Goal: Task Accomplishment & Management: Use online tool/utility

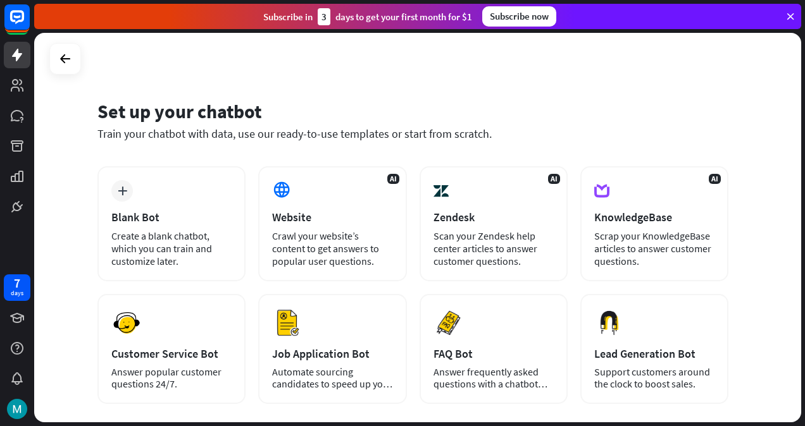
drag, startPoint x: 776, startPoint y: 155, endPoint x: 775, endPoint y: 197, distance: 42.4
click at [775, 197] on div "Set up your chatbot Train your chatbot with data, use our ready-to-use template…" at bounding box center [417, 228] width 767 height 390
drag, startPoint x: 804, startPoint y: 119, endPoint x: 798, endPoint y: 205, distance: 86.3
click at [798, 205] on div "Set up your chatbot Train your chatbot with data, use our ready-to-use template…" at bounding box center [419, 230] width 771 height 394
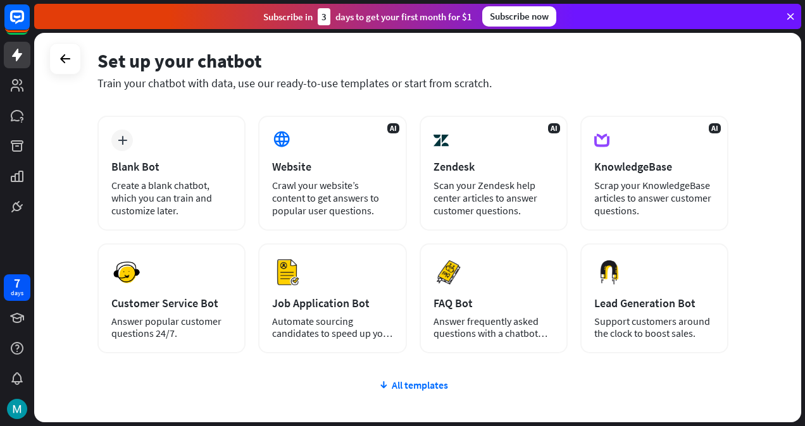
click at [549, 395] on div "plus Blank Bot Create a blank chatbot, which you can train and customize later.…" at bounding box center [412, 311] width 631 height 390
click at [0, 0] on button "Preview" at bounding box center [0, 0] width 0 height 0
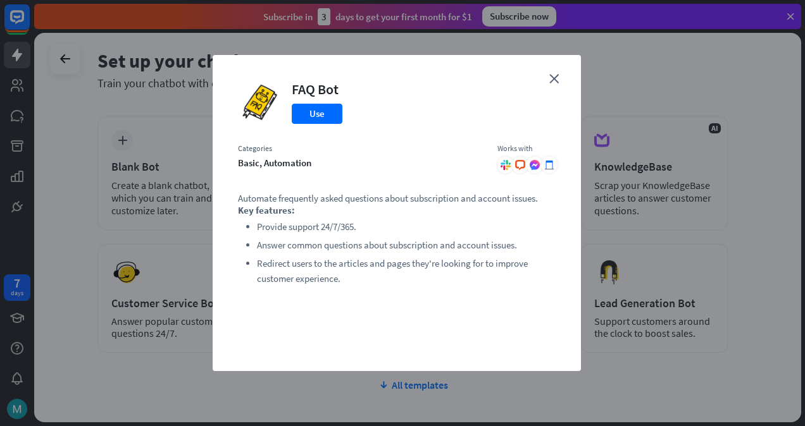
click at [550, 82] on icon "close" at bounding box center [553, 78] width 9 height 9
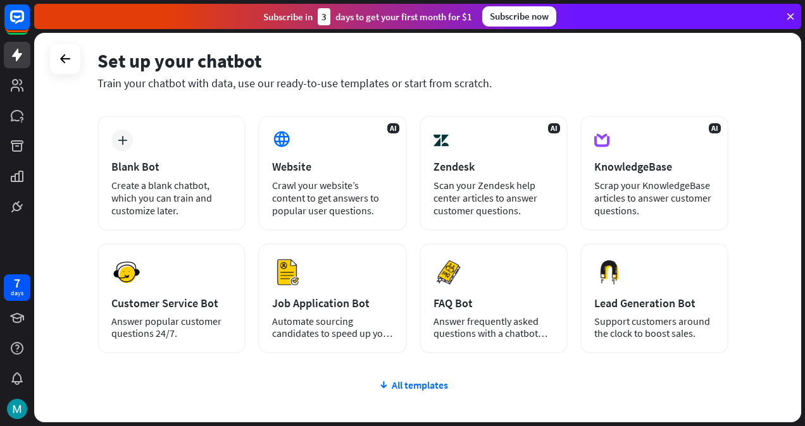
click at [214, 306] on div "Customer Service Bot" at bounding box center [171, 303] width 120 height 15
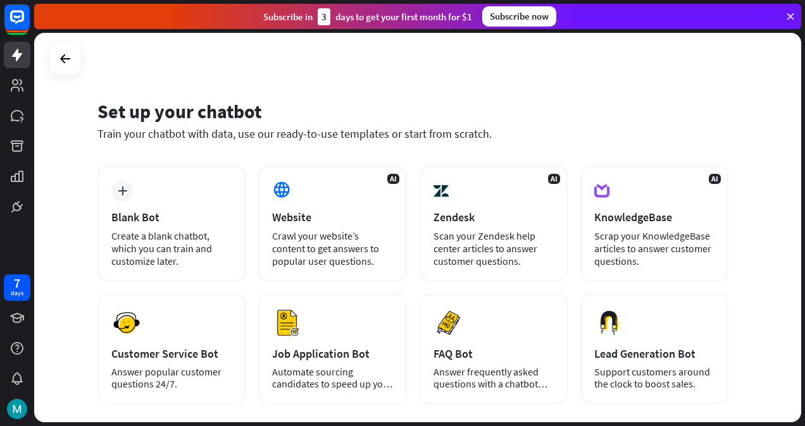
click at [0, 0] on button "Preview" at bounding box center [0, 0] width 0 height 0
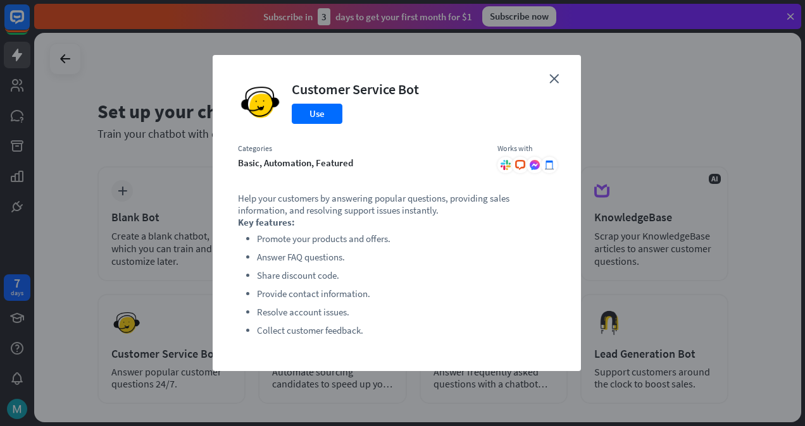
click at [556, 75] on icon "close" at bounding box center [553, 78] width 9 height 9
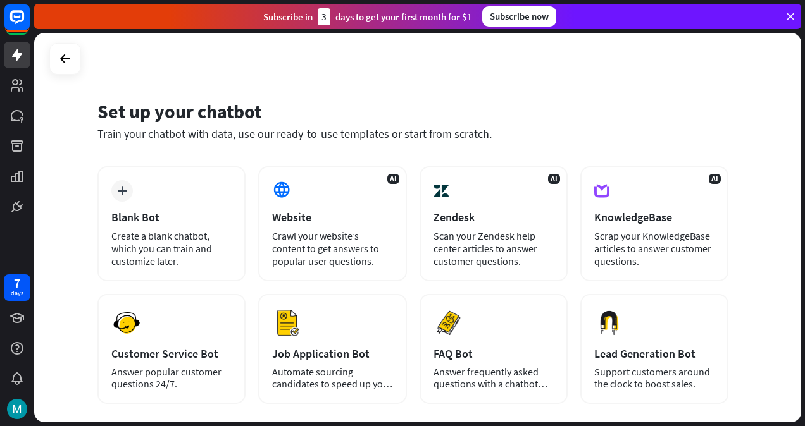
click at [282, 228] on div "AI Website Crawl your website’s content to get answers to popular user question…" at bounding box center [332, 223] width 148 height 115
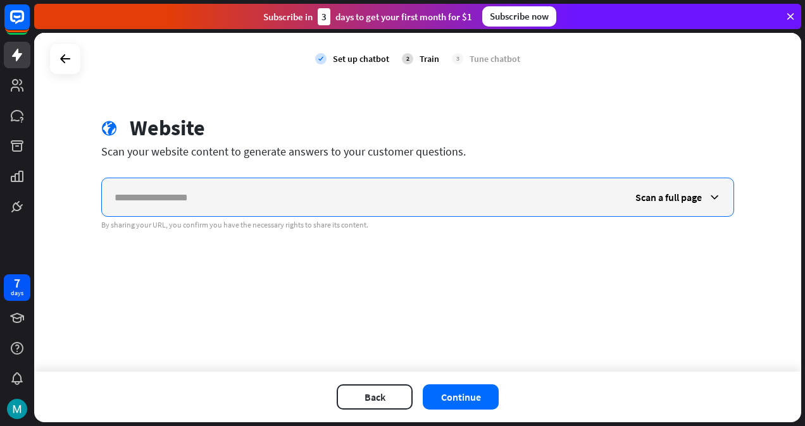
paste input "**********"
type input "**********"
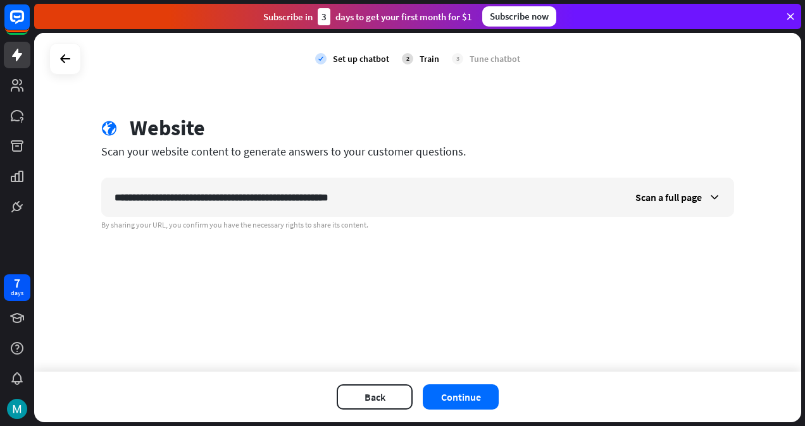
click at [474, 392] on button "Continue" at bounding box center [461, 397] width 76 height 25
click at [686, 192] on span "Scan a full page" at bounding box center [668, 197] width 66 height 13
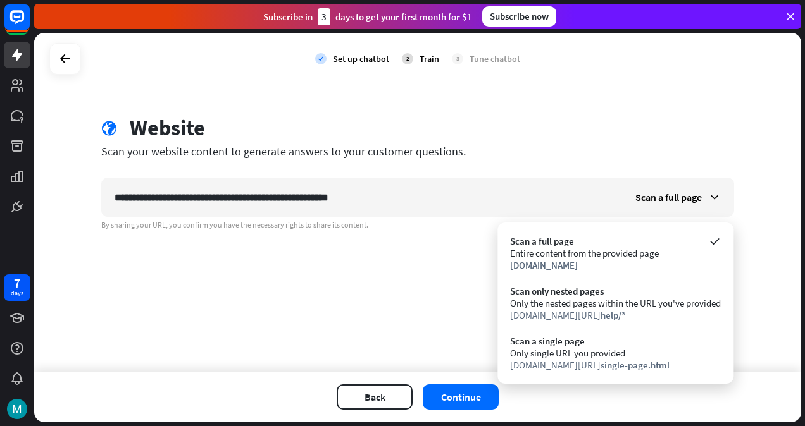
click at [70, 65] on icon at bounding box center [65, 58] width 15 height 15
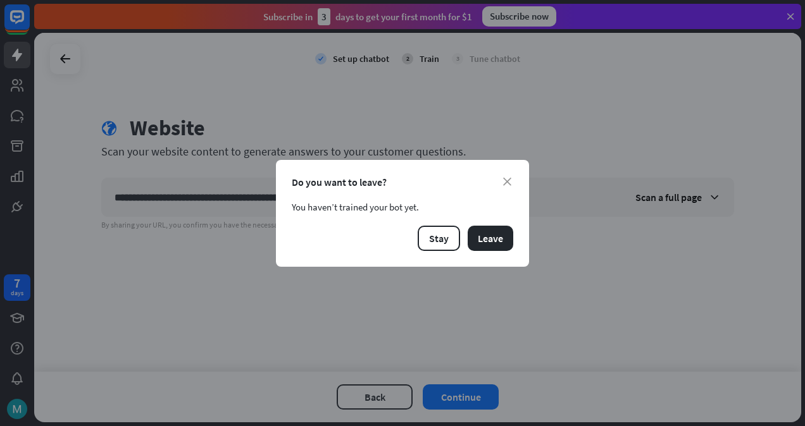
click at [483, 232] on button "Leave" at bounding box center [491, 238] width 46 height 25
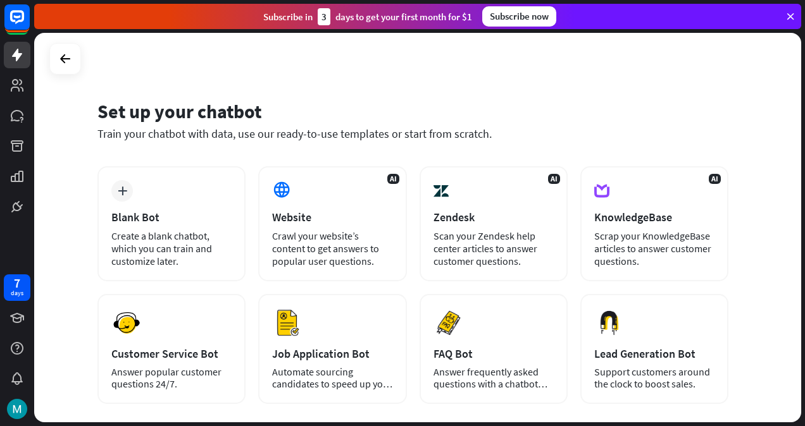
click at [533, 260] on div "Scan your Zendesk help center articles to answer customer questions." at bounding box center [493, 249] width 120 height 38
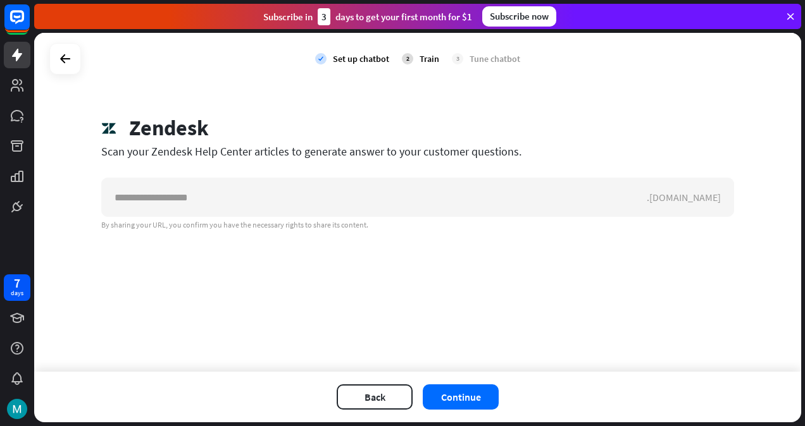
click at [66, 64] on icon at bounding box center [65, 58] width 15 height 15
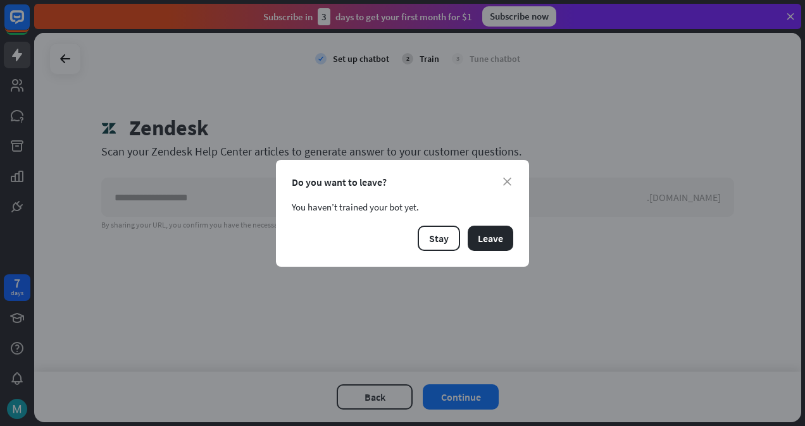
click at [475, 233] on button "Leave" at bounding box center [491, 238] width 46 height 25
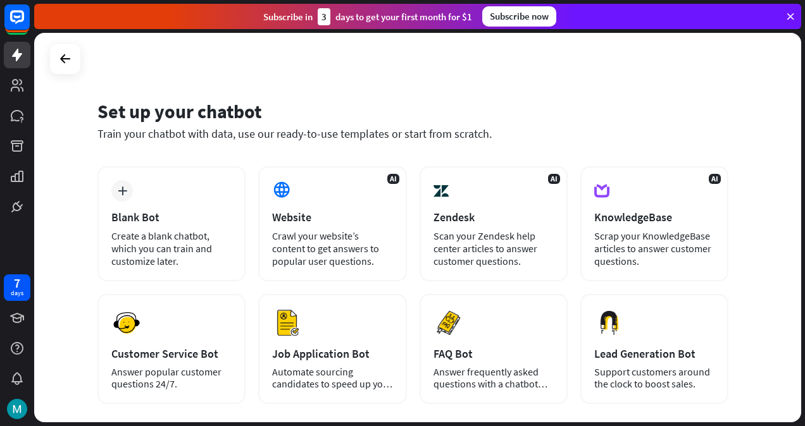
click at [195, 333] on div "Preview Customer Service Bot Answer popular customer questions 24/7." at bounding box center [171, 349] width 148 height 110
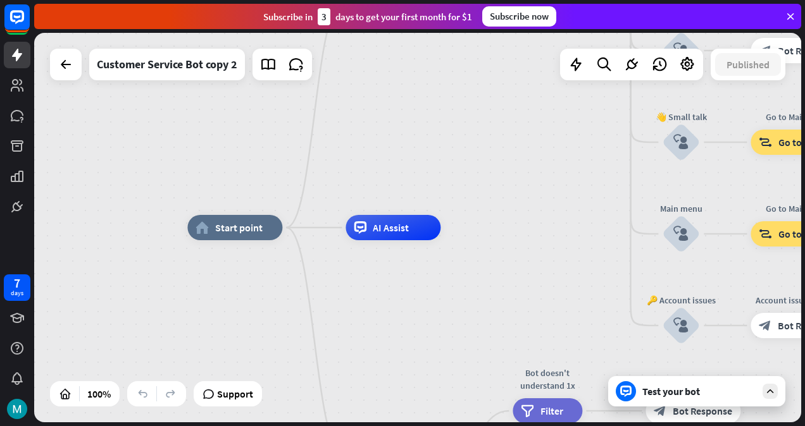
click at [717, 392] on div "Test your bot" at bounding box center [699, 391] width 114 height 13
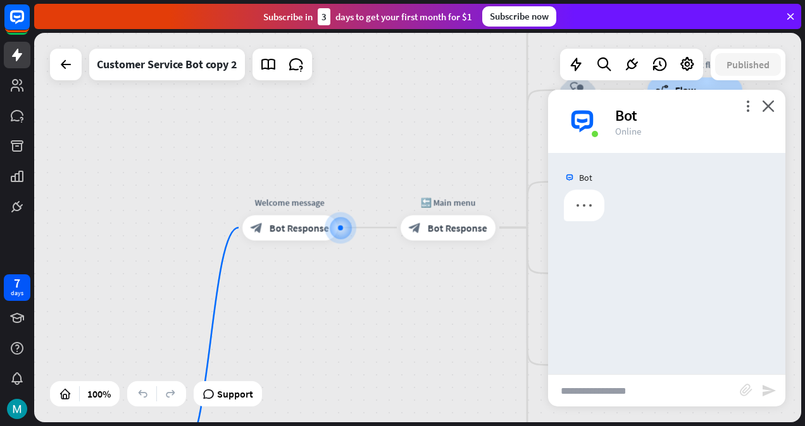
click at [615, 386] on input "text" at bounding box center [644, 391] width 192 height 32
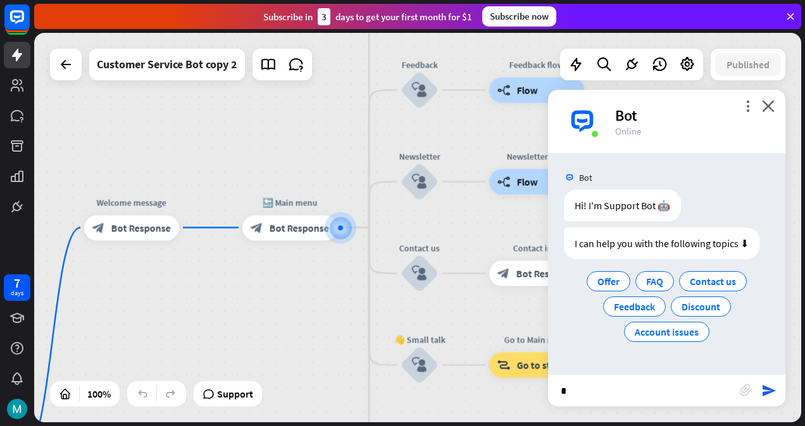
type input "**"
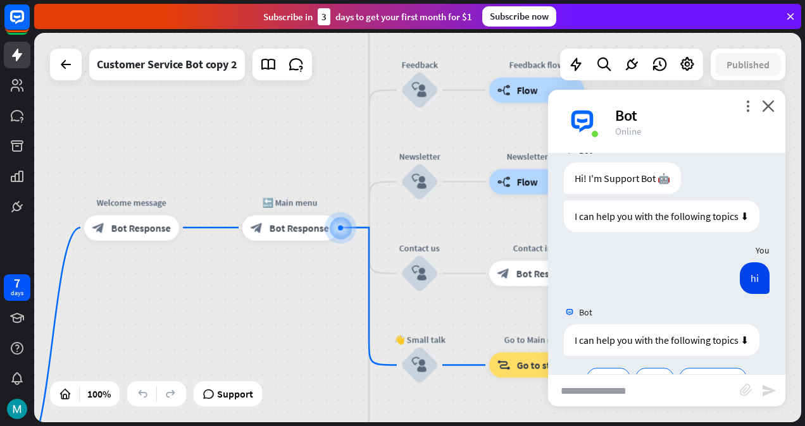
scroll to position [113, 0]
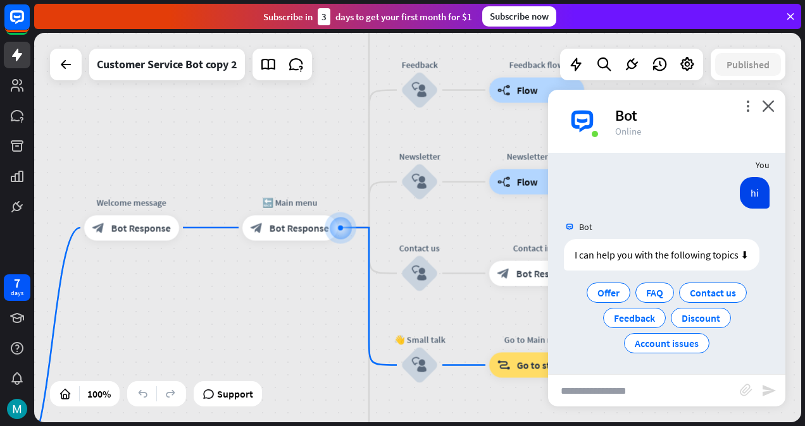
click at [614, 291] on span "Offer" at bounding box center [608, 293] width 22 height 13
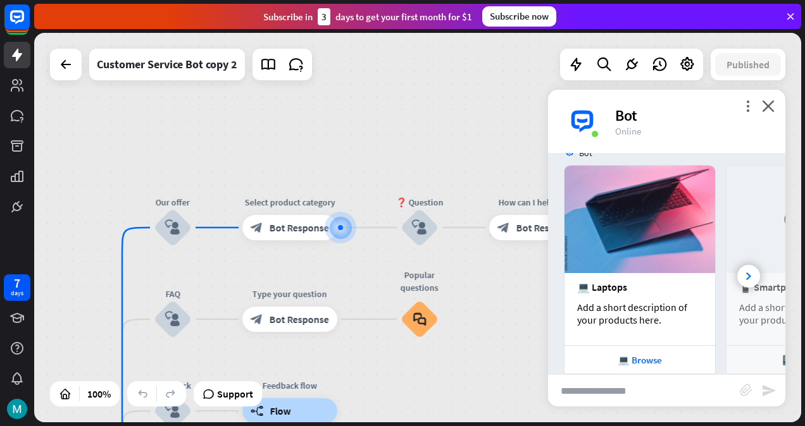
scroll to position [386, 0]
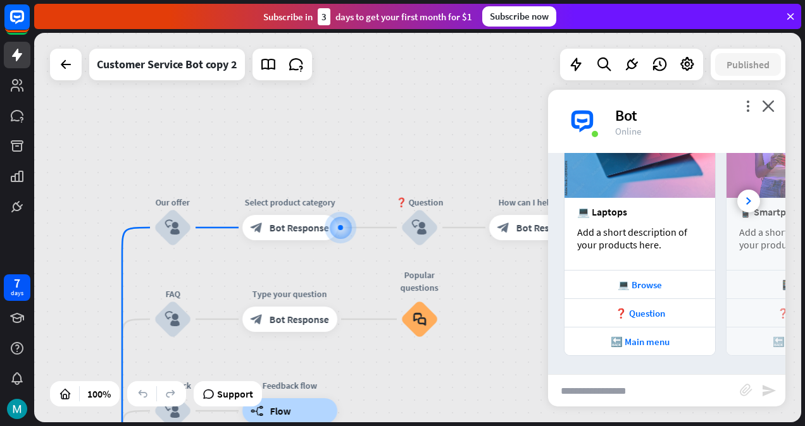
click at [772, 104] on icon "close" at bounding box center [768, 106] width 13 height 12
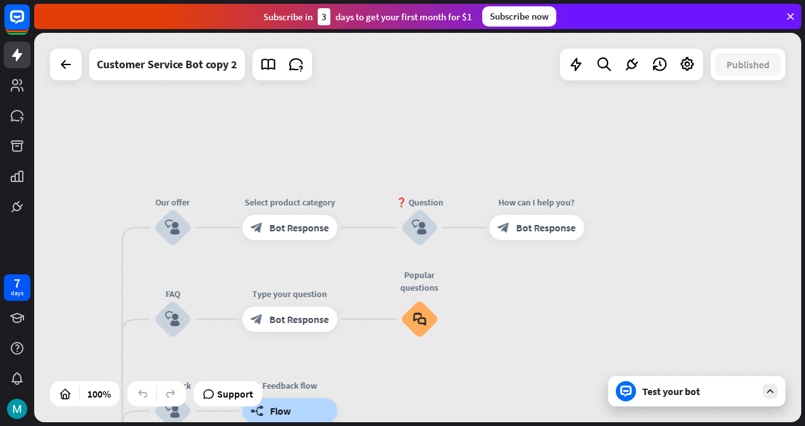
click at [77, 64] on div at bounding box center [65, 64] width 25 height 25
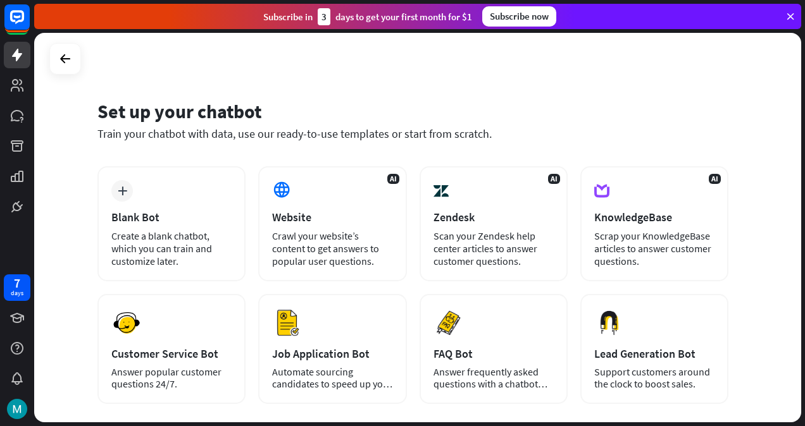
click at [341, 252] on div "Crawl your website’s content to get answers to popular user questions." at bounding box center [332, 249] width 120 height 38
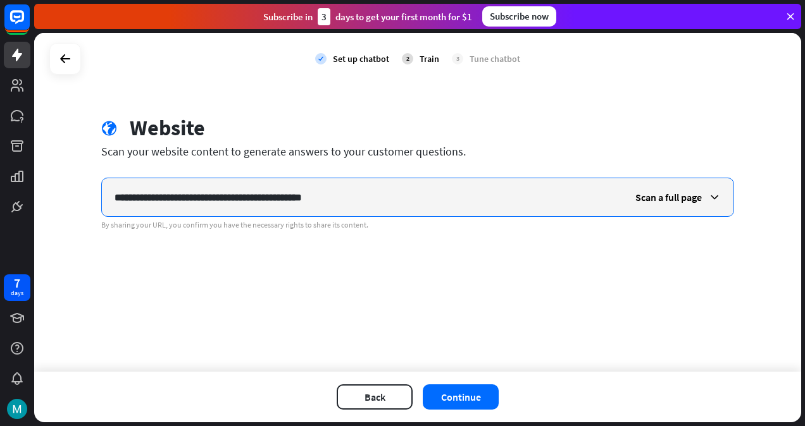
type input "**********"
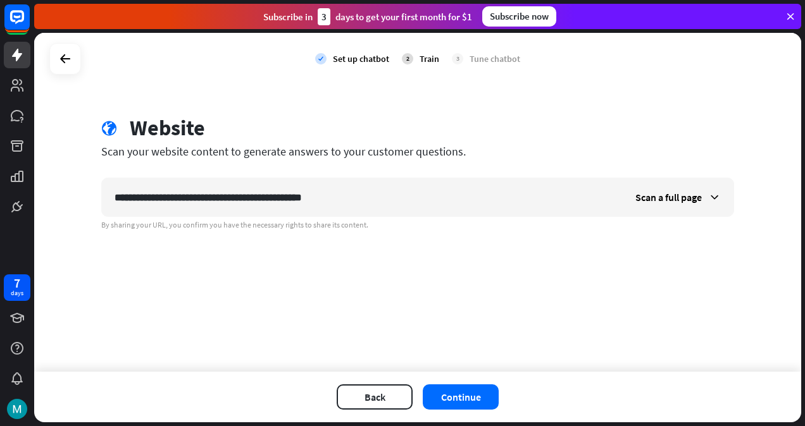
click at [457, 387] on button "Continue" at bounding box center [461, 397] width 76 height 25
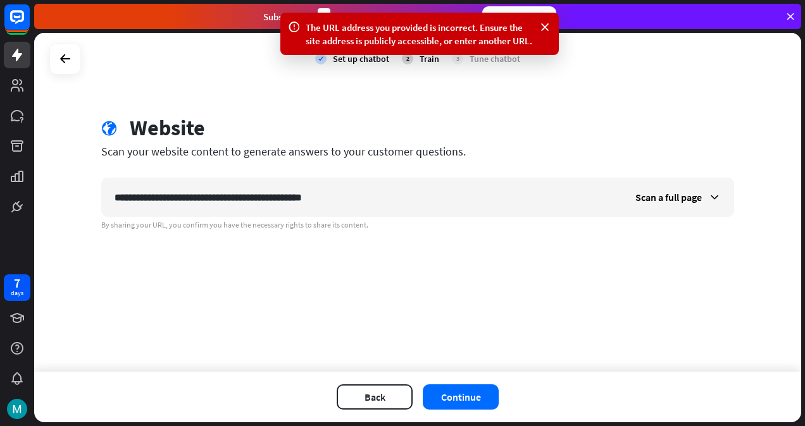
click at [64, 57] on icon at bounding box center [65, 58] width 15 height 15
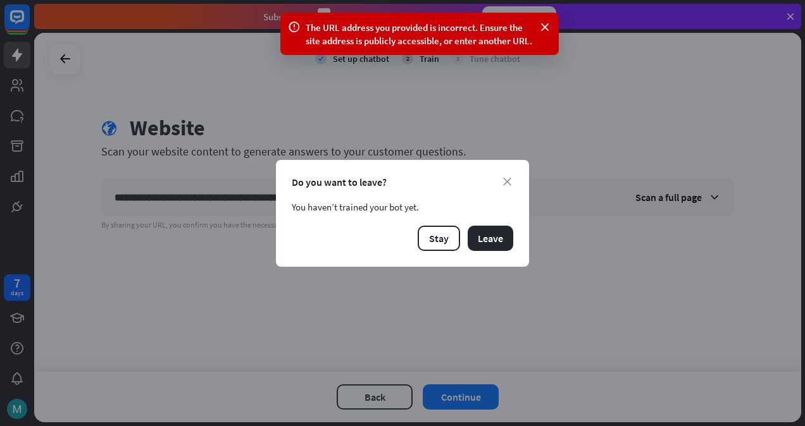
click at [483, 244] on button "Leave" at bounding box center [491, 238] width 46 height 25
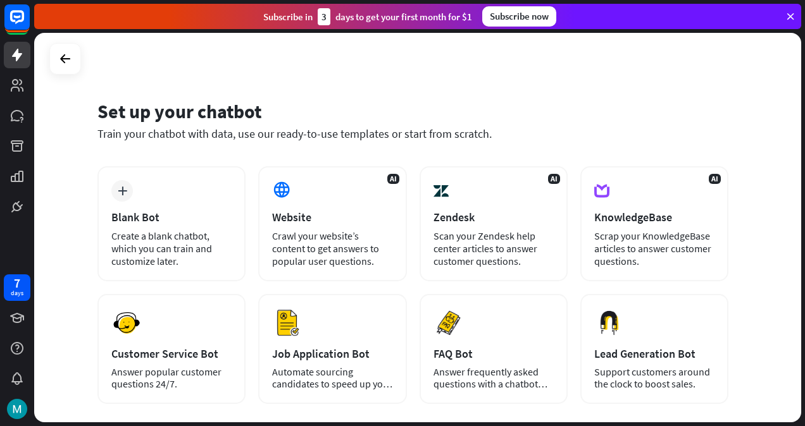
click at [457, 207] on div "AI Zendesk Scan your Zendesk help center articles to answer customer questions." at bounding box center [493, 223] width 148 height 115
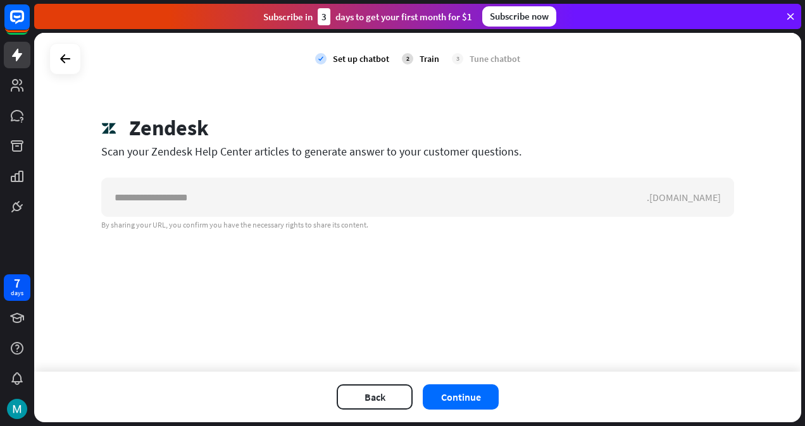
click at [399, 204] on input "text" at bounding box center [374, 197] width 545 height 38
click at [443, 392] on button "Continue" at bounding box center [461, 397] width 76 height 25
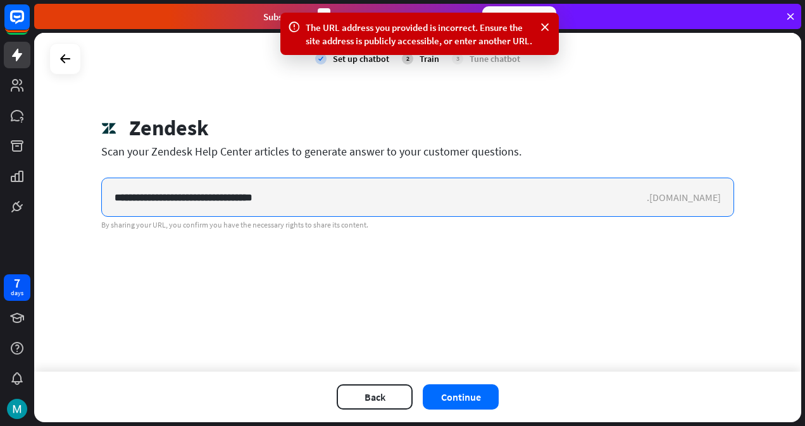
click at [298, 195] on input "**********" at bounding box center [374, 197] width 545 height 38
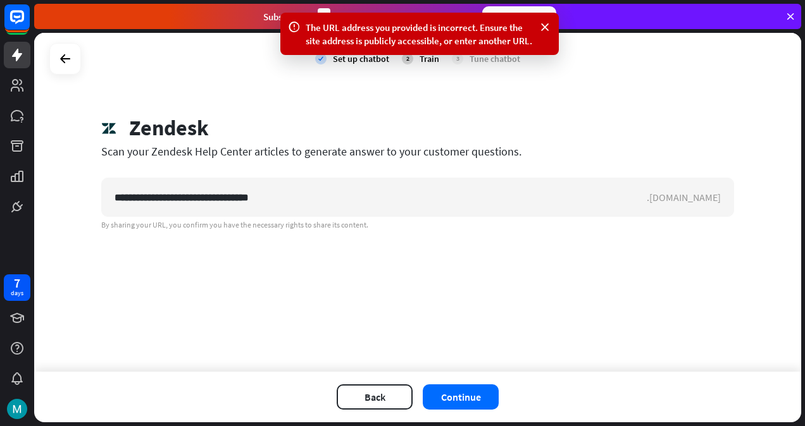
click at [469, 407] on button "Continue" at bounding box center [461, 397] width 76 height 25
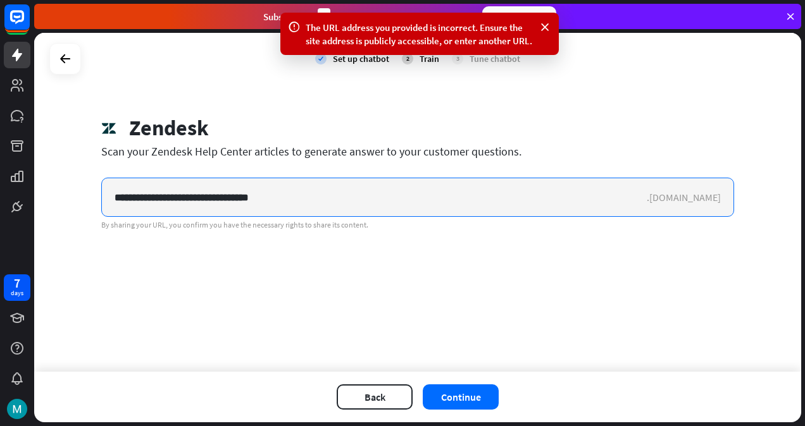
click at [350, 199] on input "**********" at bounding box center [374, 197] width 545 height 38
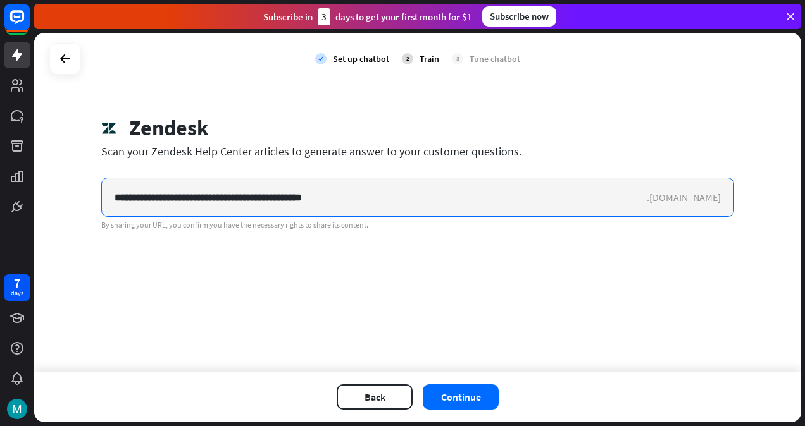
type input "**********"
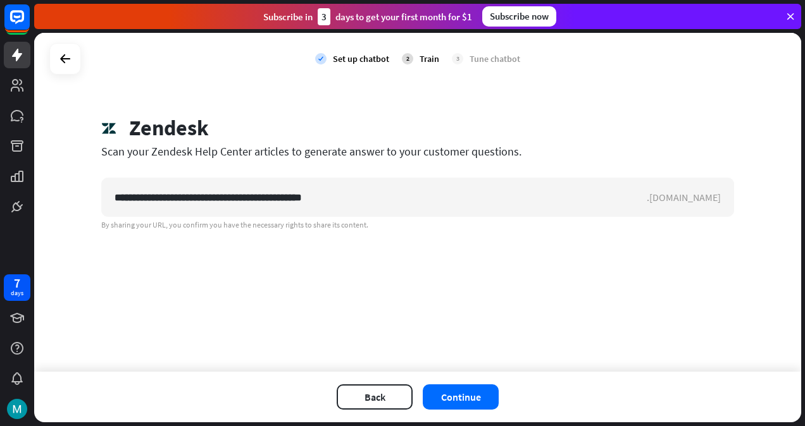
click at [469, 393] on button "Continue" at bounding box center [461, 397] width 76 height 25
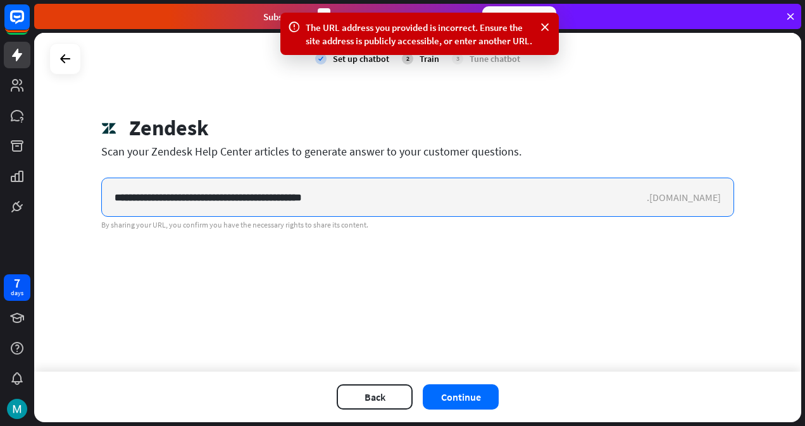
drag, startPoint x: 385, startPoint y: 185, endPoint x: 101, endPoint y: 151, distance: 286.1
click at [101, 151] on div "**********" at bounding box center [417, 172] width 663 height 115
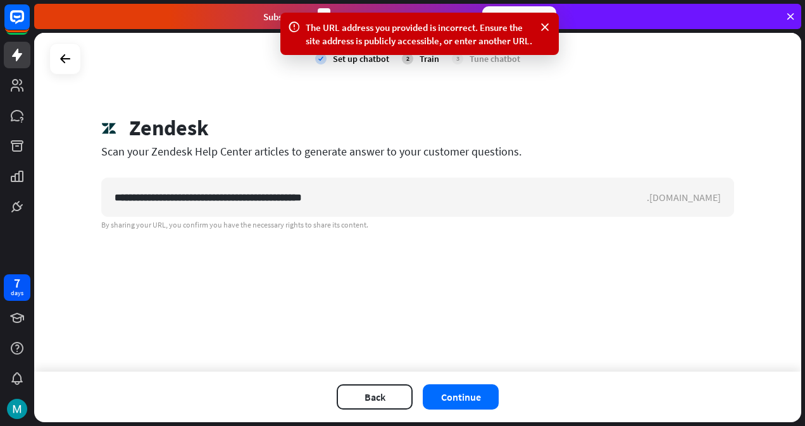
drag, startPoint x: 142, startPoint y: 171, endPoint x: 333, endPoint y: 196, distance: 192.1
click at [333, 196] on div "**********" at bounding box center [417, 172] width 663 height 115
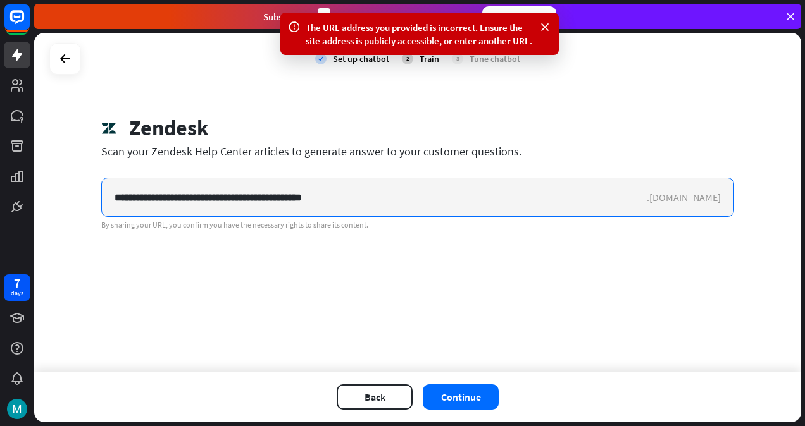
drag, startPoint x: 333, startPoint y: 196, endPoint x: 190, endPoint y: 202, distance: 143.1
click at [190, 202] on input "**********" at bounding box center [374, 197] width 545 height 38
drag, startPoint x: 111, startPoint y: 202, endPoint x: 343, endPoint y: 201, distance: 232.2
click at [343, 201] on input "**********" at bounding box center [374, 197] width 545 height 38
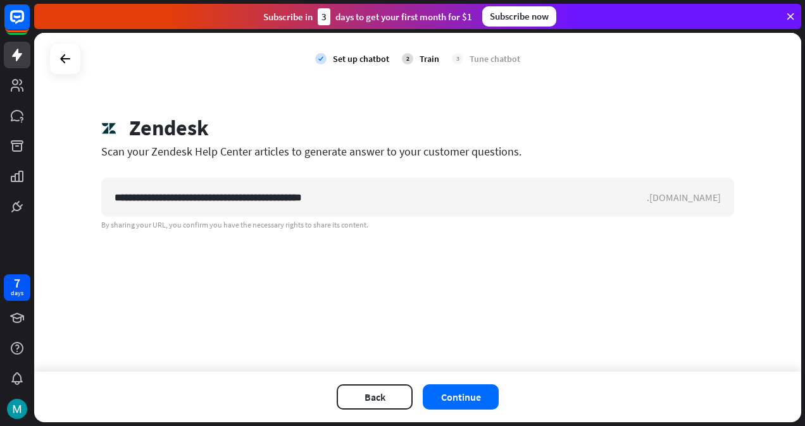
click at [438, 238] on div "**********" at bounding box center [417, 202] width 767 height 339
click at [71, 63] on icon at bounding box center [65, 58] width 15 height 15
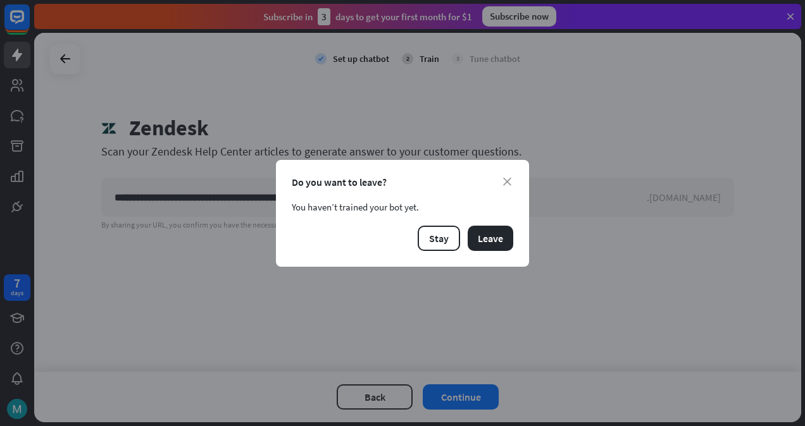
click at [503, 237] on button "Leave" at bounding box center [491, 238] width 46 height 25
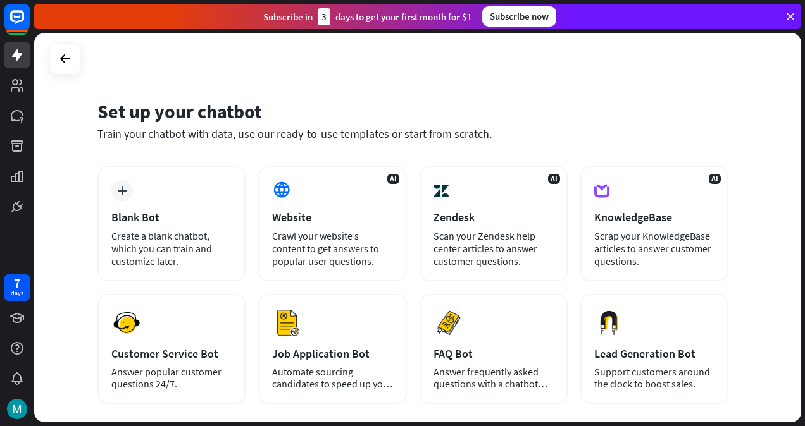
click at [628, 202] on div "AI KnowledgeBase Scrap your KnowledgeBase articles to answer customer questions." at bounding box center [654, 223] width 148 height 115
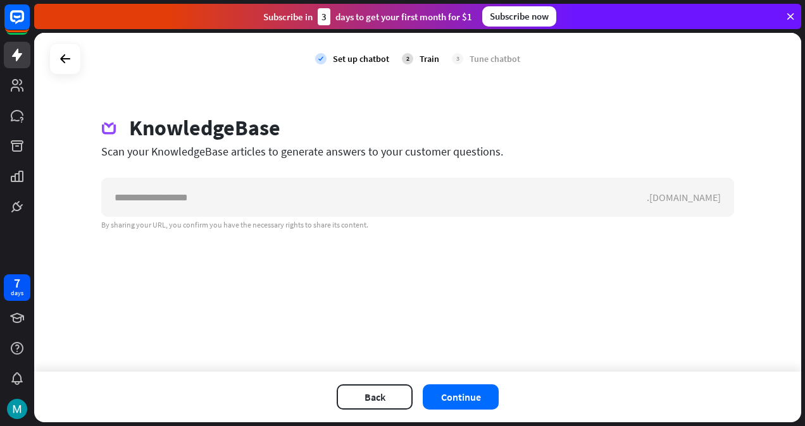
click at [68, 60] on icon at bounding box center [65, 58] width 15 height 15
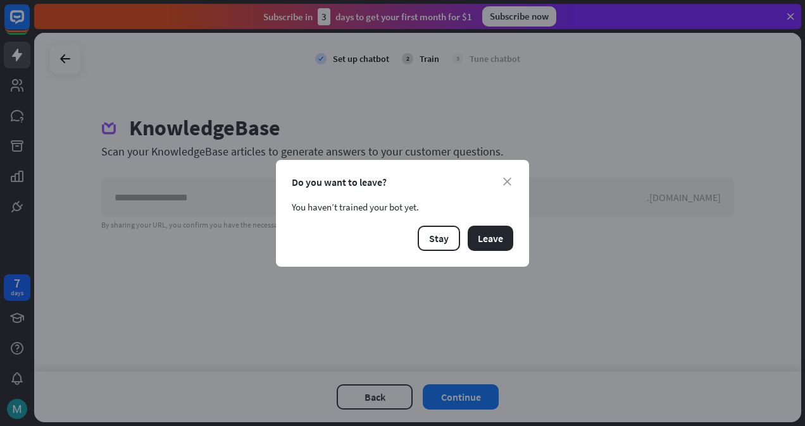
click at [502, 243] on button "Leave" at bounding box center [491, 238] width 46 height 25
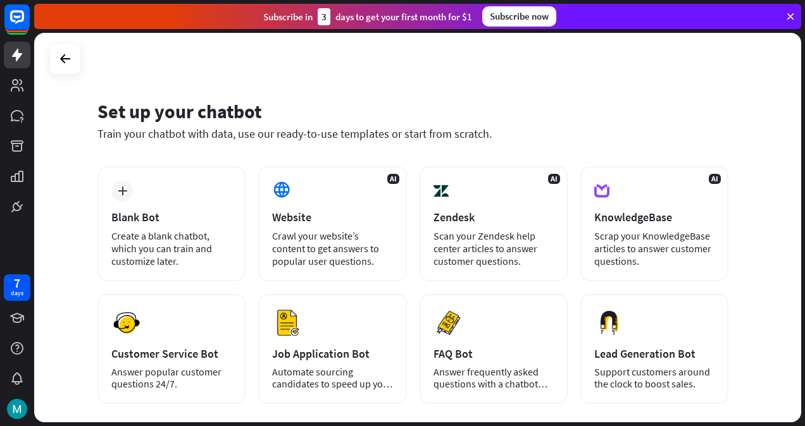
click at [357, 232] on div "Crawl your website’s content to get answers to popular user questions." at bounding box center [332, 249] width 120 height 38
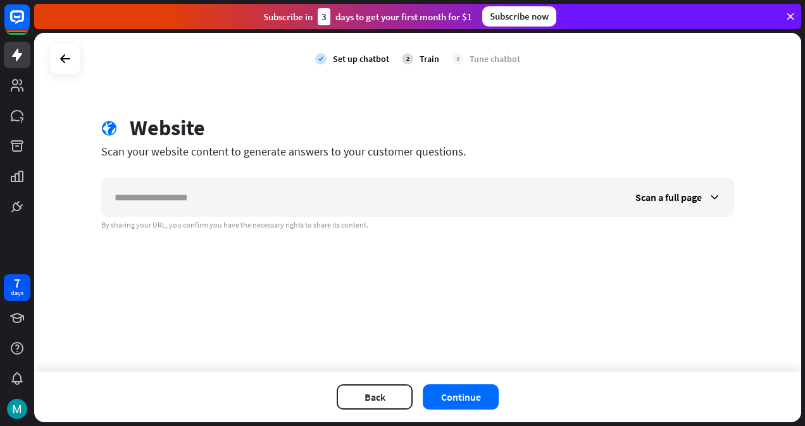
click at [670, 194] on span "Scan a full page" at bounding box center [668, 197] width 66 height 13
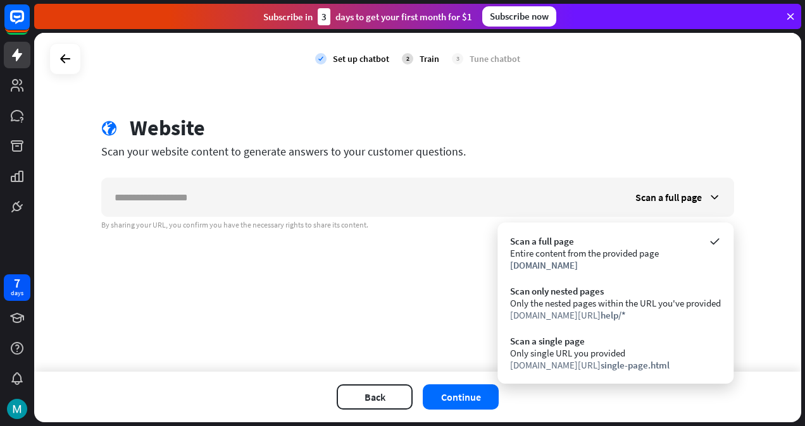
click at [631, 331] on div "Scan a single page Only single URL you provided [DOMAIN_NAME][URL] single-page.…" at bounding box center [615, 353] width 223 height 49
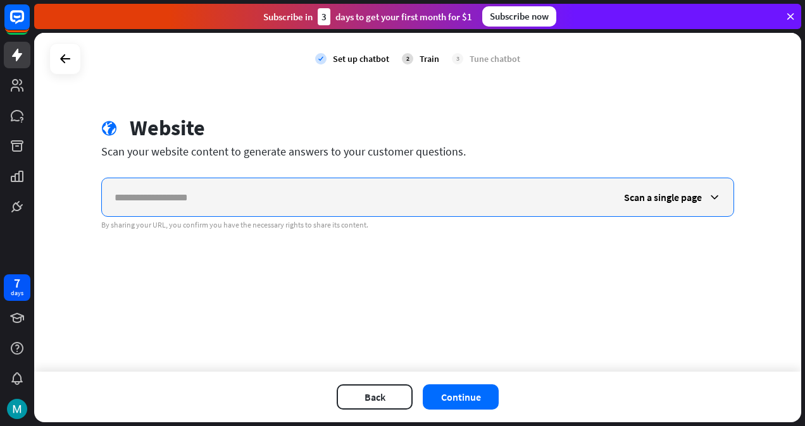
click at [438, 190] on input "text" at bounding box center [356, 197] width 509 height 38
paste input "**********"
type input "**********"
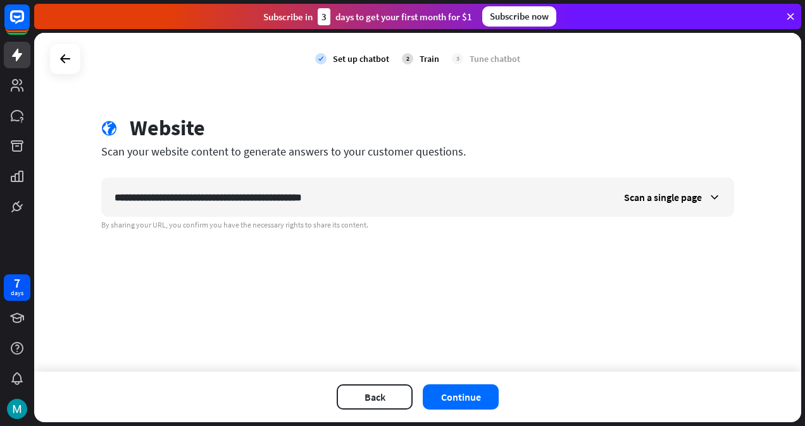
click at [466, 385] on button "Continue" at bounding box center [461, 397] width 76 height 25
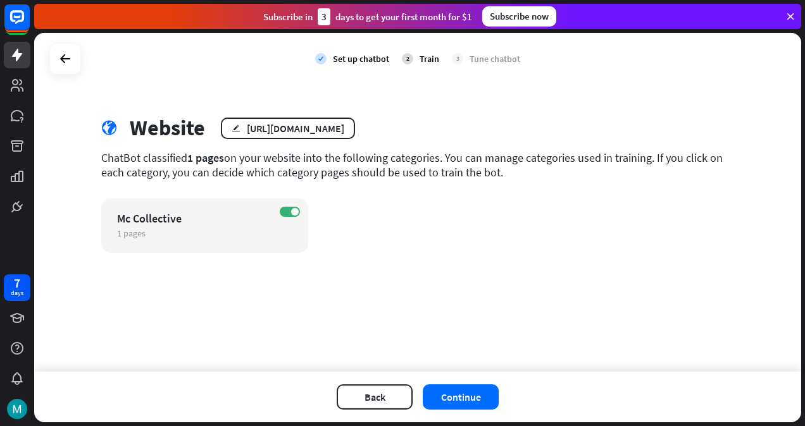
click at [67, 71] on div at bounding box center [65, 59] width 24 height 24
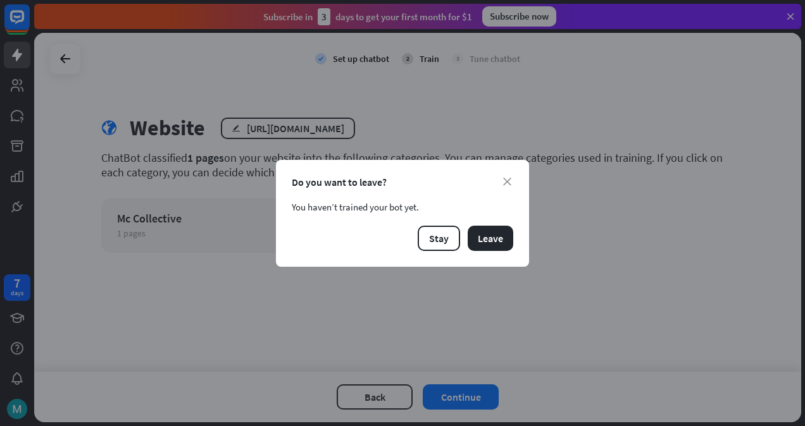
drag, startPoint x: 480, startPoint y: 239, endPoint x: 411, endPoint y: 118, distance: 139.4
click at [411, 118] on div "close Do you want to leave? You haven’t trained your bot yet. Stay Leave" at bounding box center [402, 213] width 805 height 426
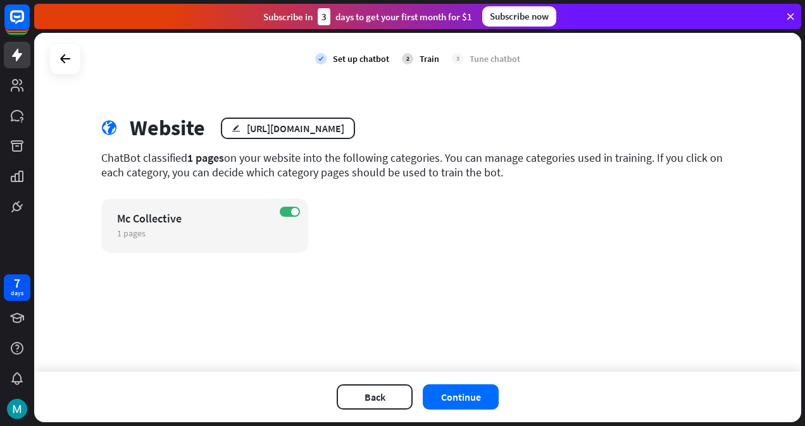
click at [411, 118] on div "close Do you want to leave? You haven’t trained your bot yet. Stay Leave" at bounding box center [402, 213] width 805 height 426
click at [364, 57] on div "Set up chatbot" at bounding box center [361, 58] width 56 height 11
click at [448, 400] on button "Continue" at bounding box center [461, 397] width 76 height 25
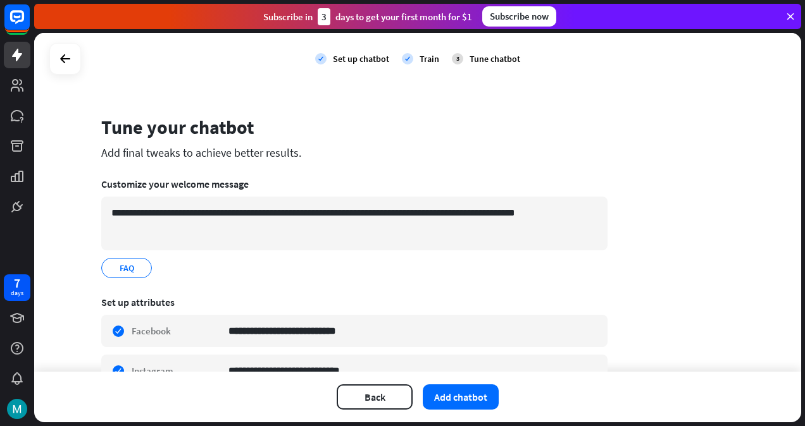
click at [136, 272] on icon "edit" at bounding box center [141, 268] width 10 height 9
click at [136, 271] on icon "edit" at bounding box center [141, 268] width 10 height 9
click at [463, 399] on button "Add chatbot" at bounding box center [461, 397] width 76 height 25
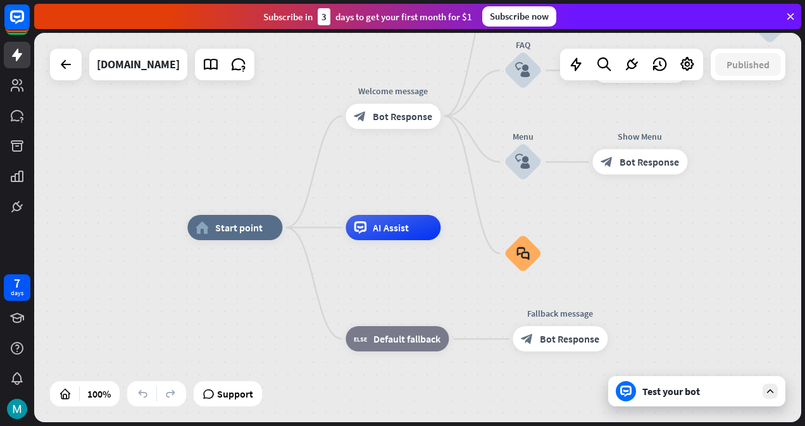
click at [702, 390] on div "Test your bot" at bounding box center [699, 391] width 114 height 13
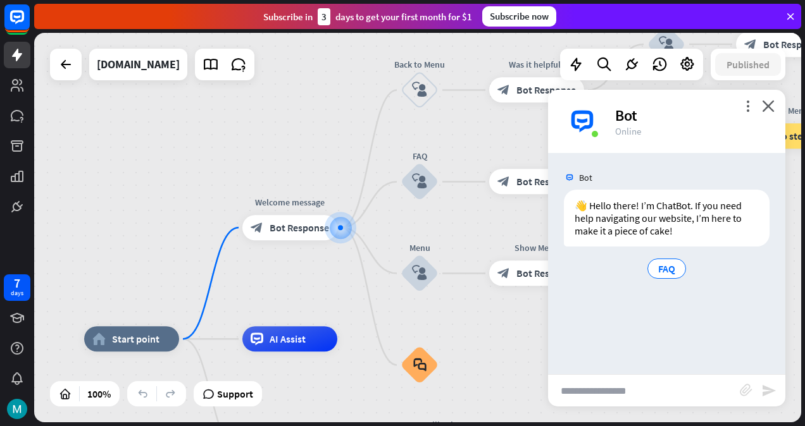
click at [626, 385] on input "text" at bounding box center [644, 391] width 192 height 32
type input "**********"
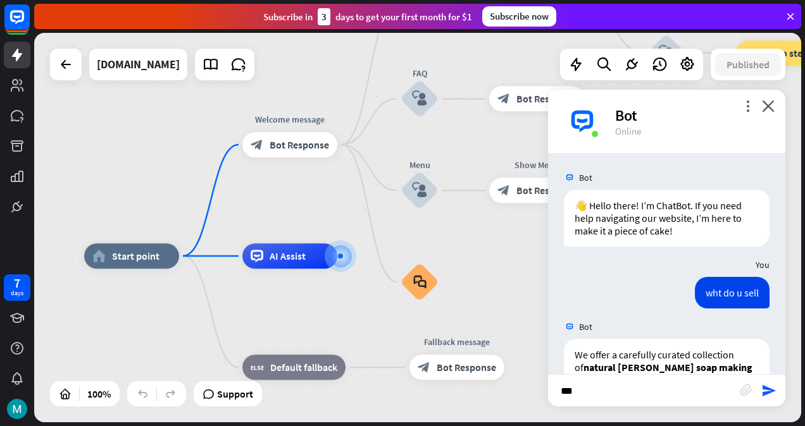
scroll to position [242, 0]
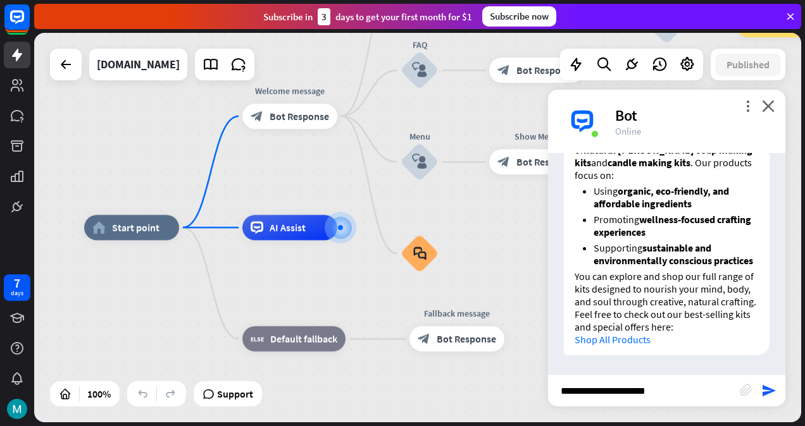
type input "**********"
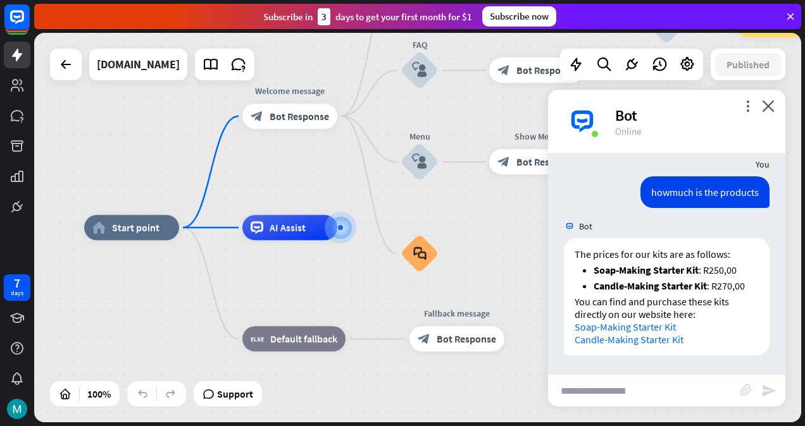
scroll to position [452, 0]
type input "*"
type input "**********"
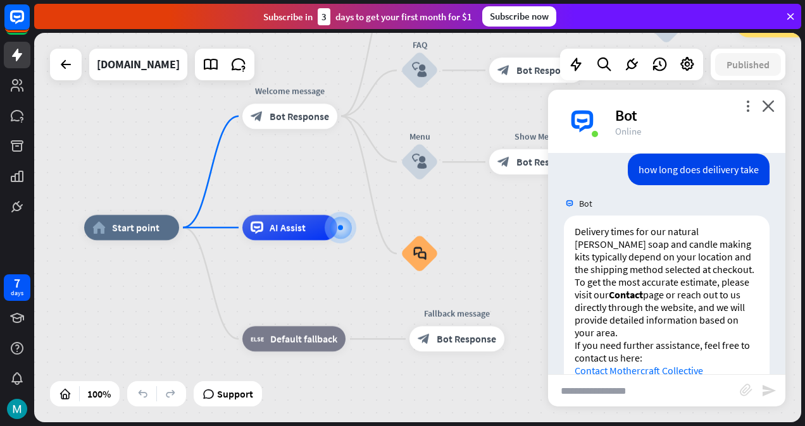
scroll to position [702, 0]
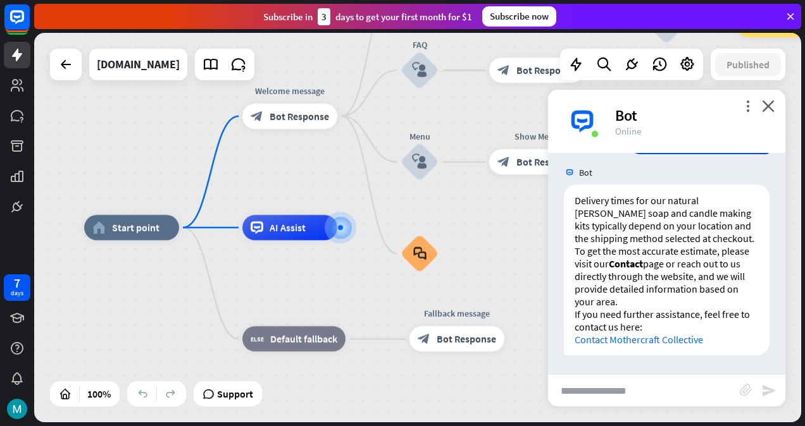
click at [772, 110] on icon "close" at bounding box center [768, 106] width 13 height 12
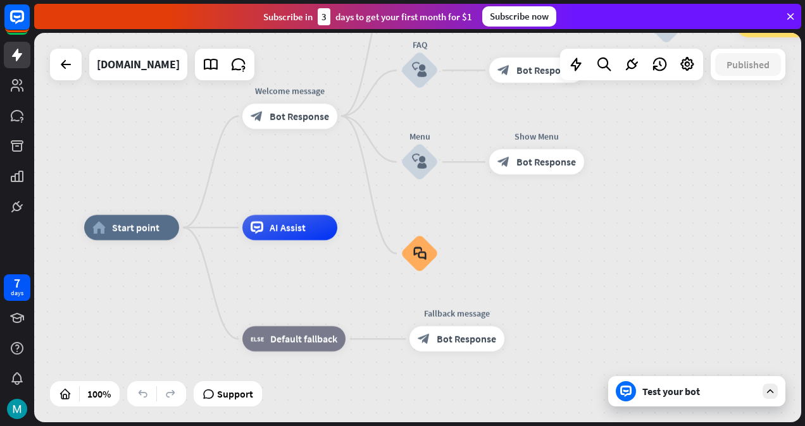
click at [54, 73] on div at bounding box center [65, 64] width 25 height 25
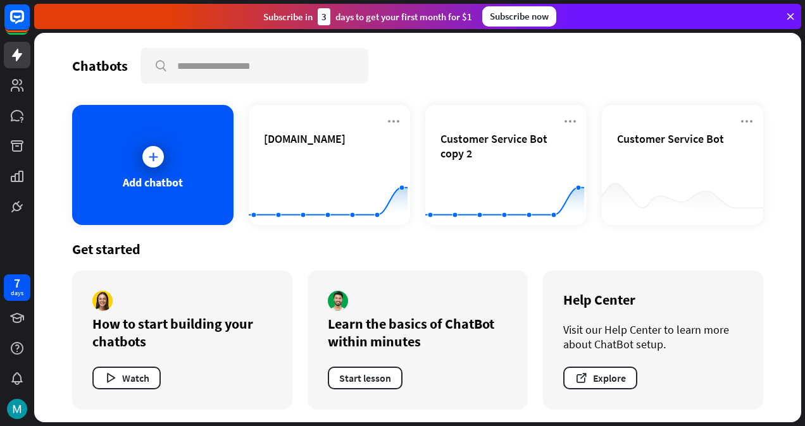
drag, startPoint x: 804, startPoint y: 171, endPoint x: 771, endPoint y: 199, distance: 43.6
click at [771, 199] on div "Chatbots search Add chatbot [DOMAIN_NAME] Created with Highcharts 10.1.0 0 1 2 …" at bounding box center [419, 230] width 771 height 394
click at [158, 159] on div at bounding box center [153, 157] width 22 height 22
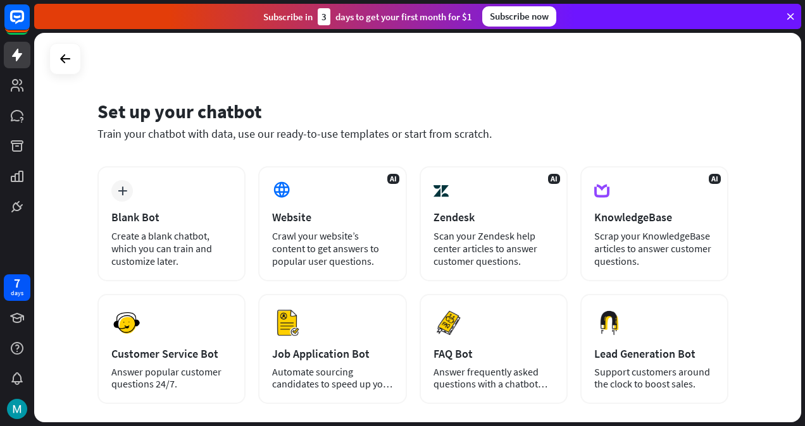
click at [303, 234] on div "Crawl your website’s content to get answers to popular user questions." at bounding box center [332, 249] width 120 height 38
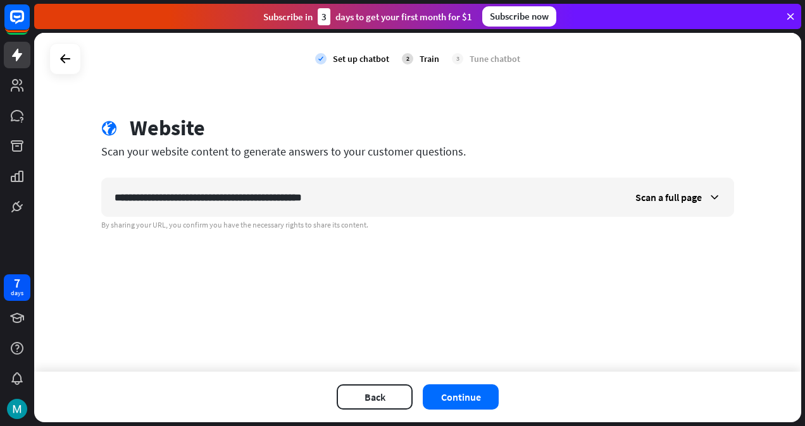
type input "**********"
click at [480, 395] on button "Continue" at bounding box center [461, 397] width 76 height 25
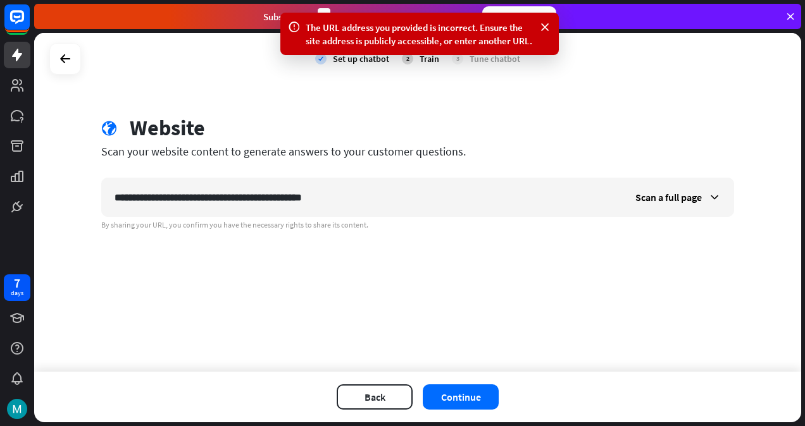
click at [676, 188] on div "Scan a full page" at bounding box center [678, 197] width 111 height 38
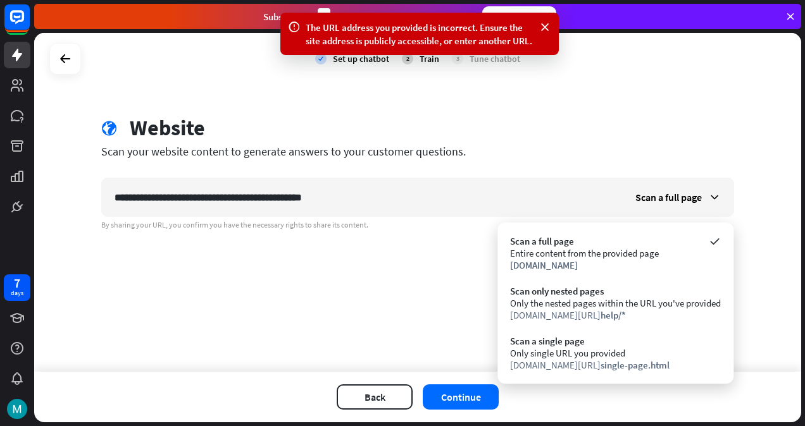
click at [607, 343] on div "Scan a single page" at bounding box center [615, 341] width 211 height 12
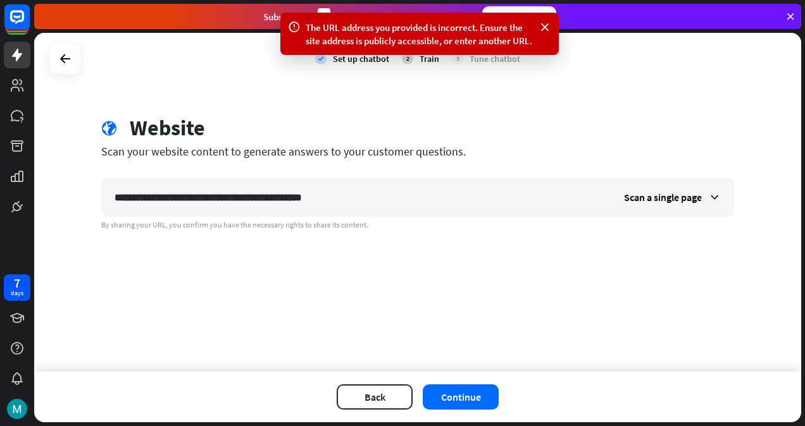
click at [678, 194] on span "Scan a single page" at bounding box center [663, 197] width 78 height 13
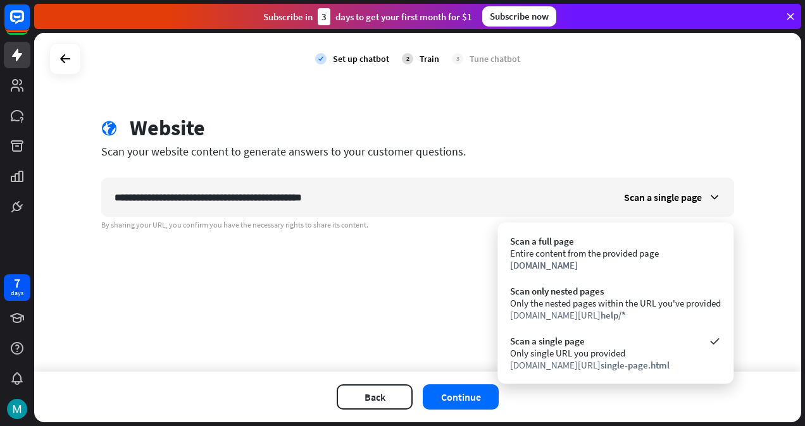
click at [658, 300] on div "Only the nested pages within the URL you've provided" at bounding box center [615, 303] width 211 height 12
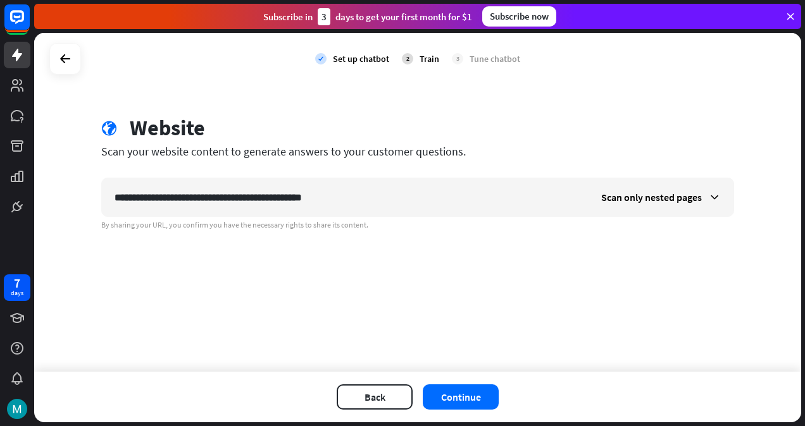
click at [495, 388] on button "Continue" at bounding box center [461, 397] width 76 height 25
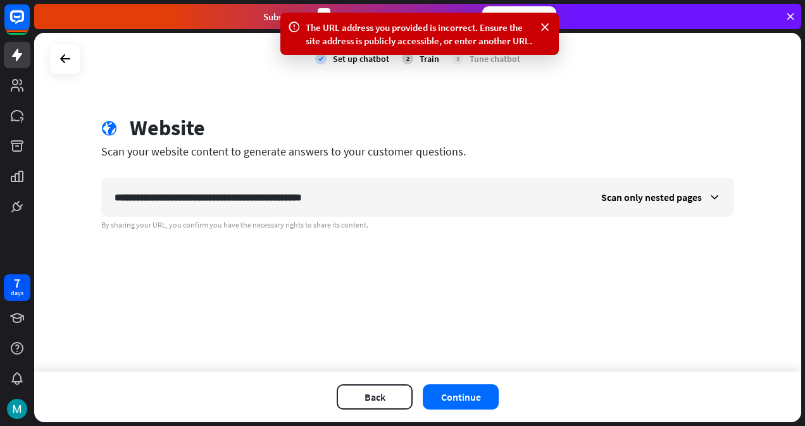
click at [673, 200] on span "Scan only nested pages" at bounding box center [651, 197] width 101 height 13
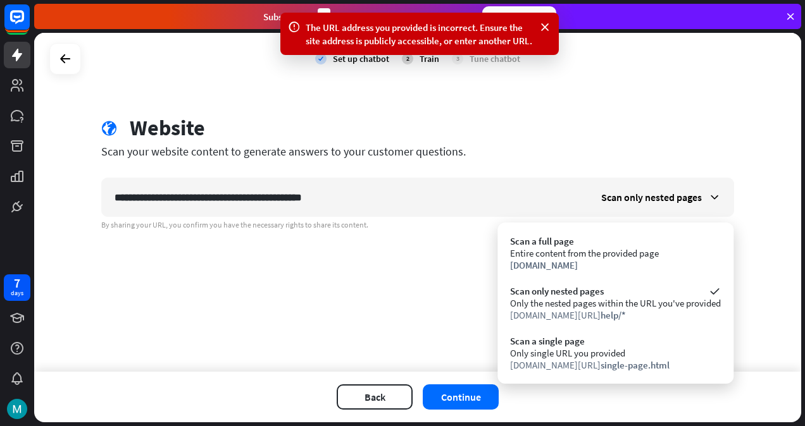
click at [600, 363] on span "single-page.html" at bounding box center [634, 365] width 69 height 12
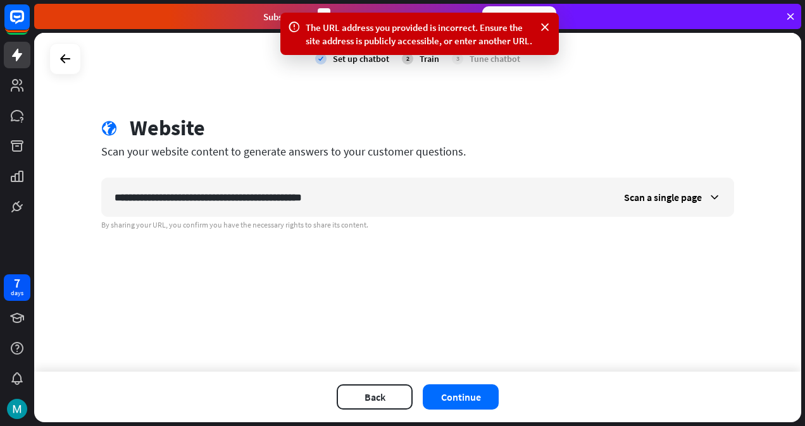
drag, startPoint x: 469, startPoint y: 379, endPoint x: 463, endPoint y: 392, distance: 13.9
click at [463, 392] on div "Back Continue" at bounding box center [417, 397] width 767 height 51
click at [463, 392] on button "Continue" at bounding box center [461, 397] width 76 height 25
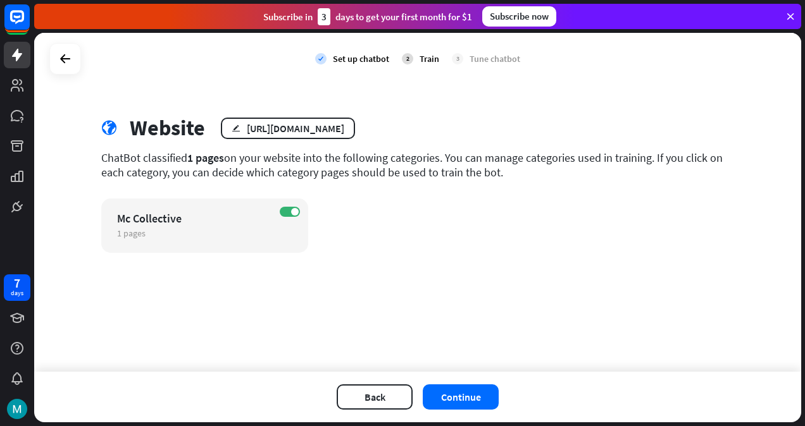
click at [462, 391] on button "Continue" at bounding box center [461, 397] width 76 height 25
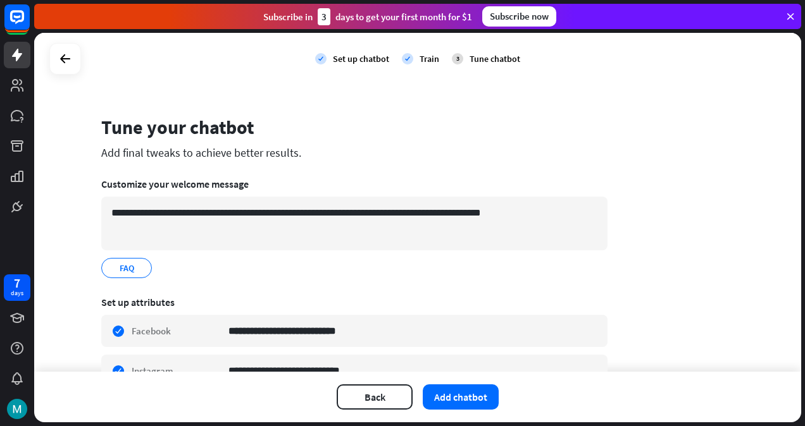
scroll to position [71, 0]
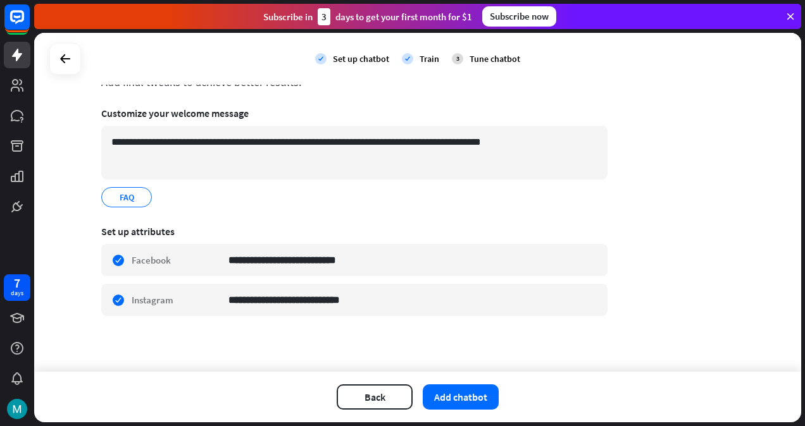
click at [481, 402] on button "Add chatbot" at bounding box center [461, 397] width 76 height 25
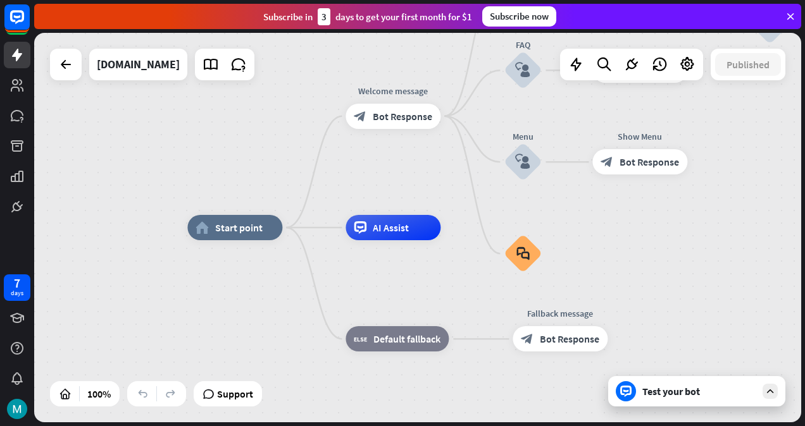
click at [676, 62] on div at bounding box center [686, 64] width 25 height 25
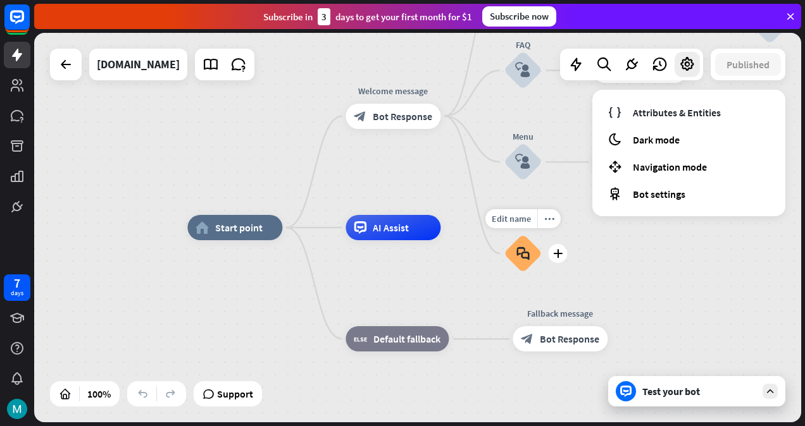
click at [521, 252] on icon "block_faq" at bounding box center [522, 254] width 13 height 14
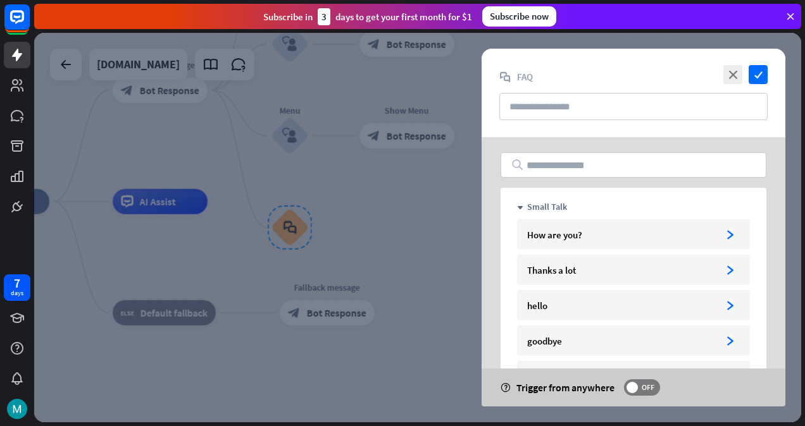
click at [542, 237] on div "How are you?" at bounding box center [620, 235] width 187 height 12
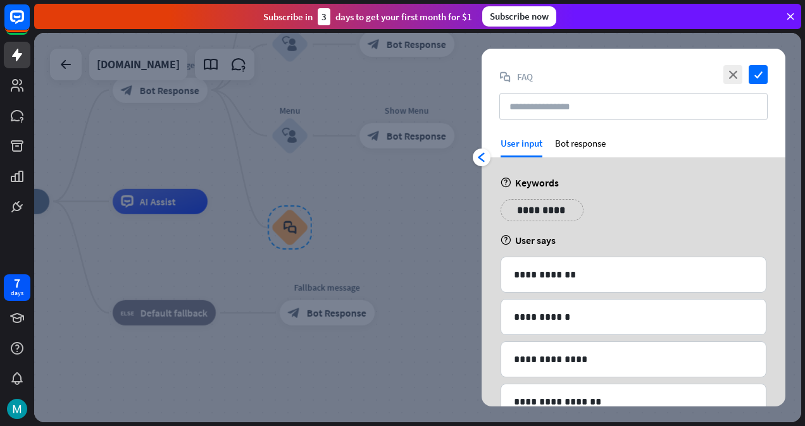
click at [731, 72] on icon "close" at bounding box center [732, 74] width 19 height 19
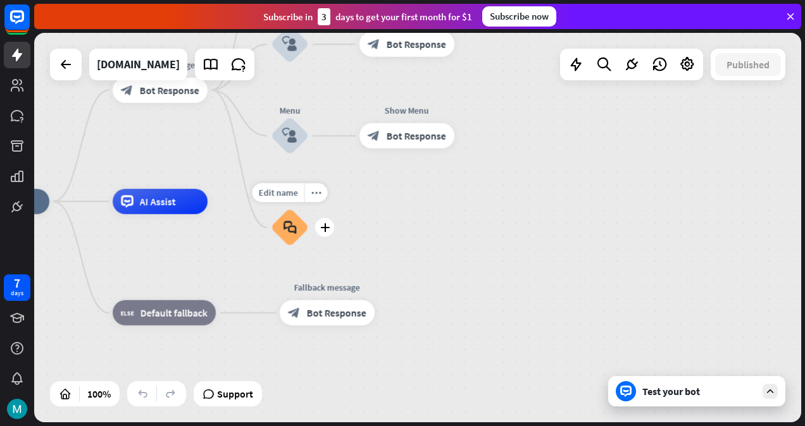
click at [287, 237] on div "block_faq" at bounding box center [290, 228] width 38 height 38
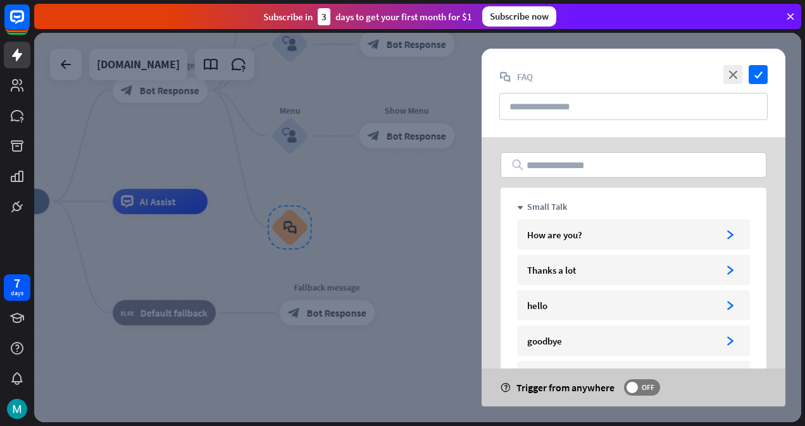
click at [523, 212] on div "down" at bounding box center [520, 207] width 6 height 12
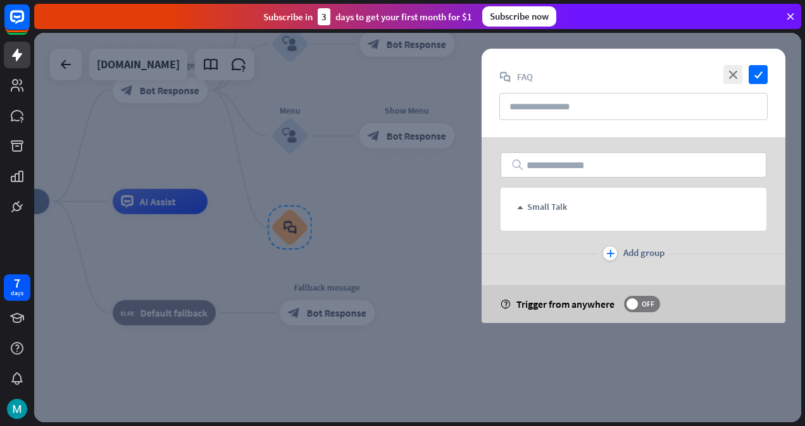
click at [523, 212] on div "up Small Talk" at bounding box center [633, 206] width 233 height 15
click at [520, 206] on div "up Small Talk" at bounding box center [633, 206] width 233 height 15
click at [520, 206] on icon "up" at bounding box center [520, 208] width 6 height 6
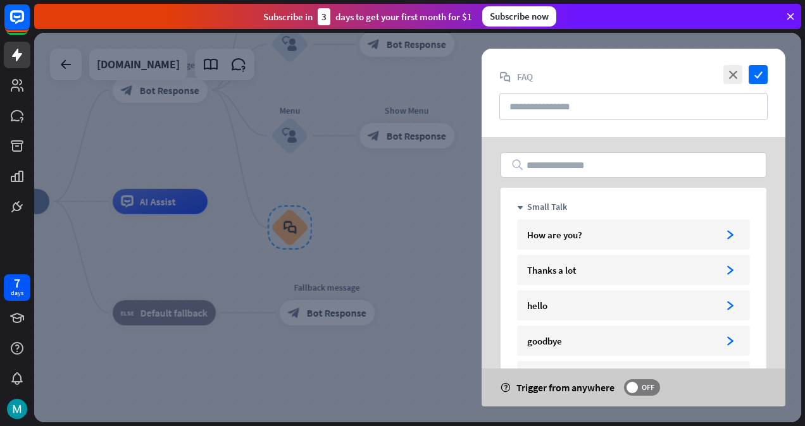
click at [520, 208] on icon "down" at bounding box center [520, 208] width 6 height 6
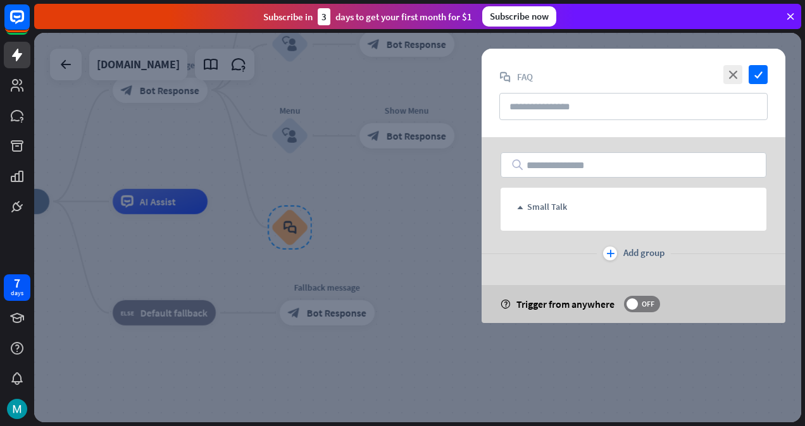
click at [736, 71] on icon "close" at bounding box center [732, 74] width 19 height 19
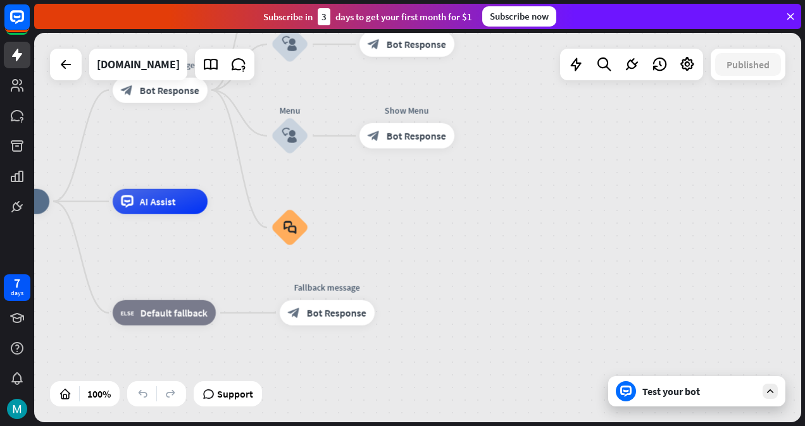
click at [689, 388] on div "Test your bot" at bounding box center [699, 391] width 114 height 13
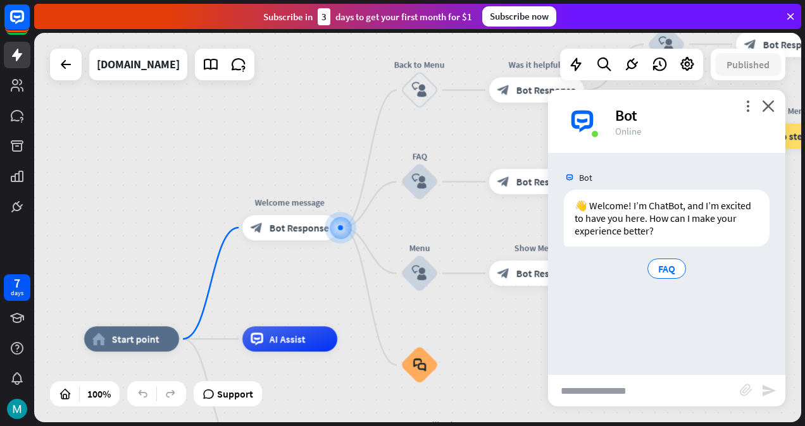
click at [640, 396] on input "text" at bounding box center [644, 391] width 192 height 32
type input "**"
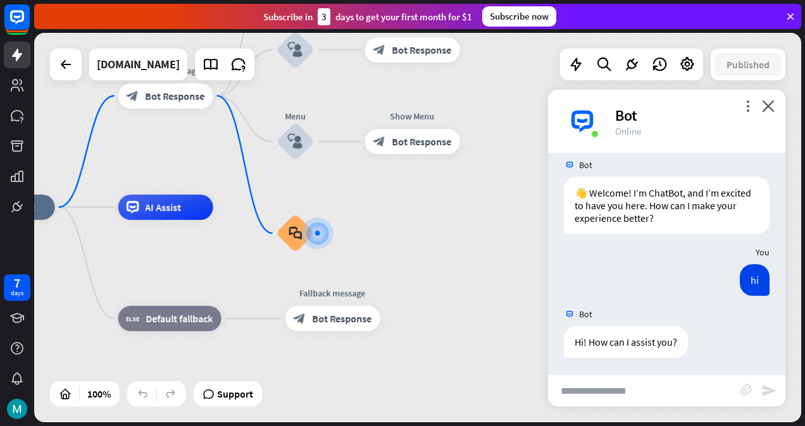
scroll to position [15, 0]
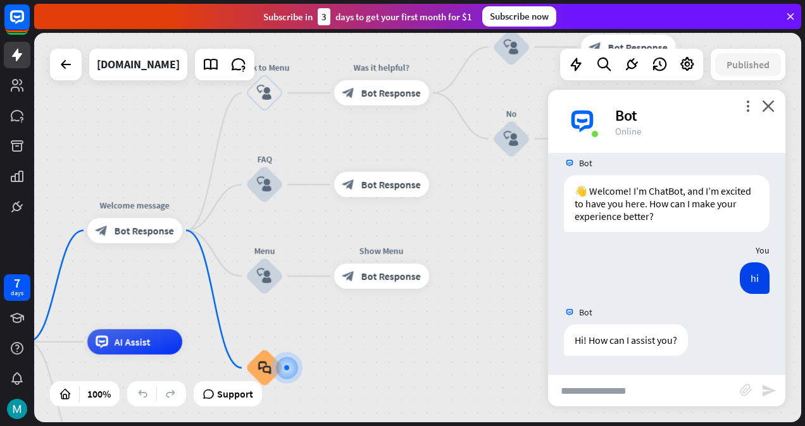
drag, startPoint x: 523, startPoint y: 220, endPoint x: 443, endPoint y: 404, distance: 200.6
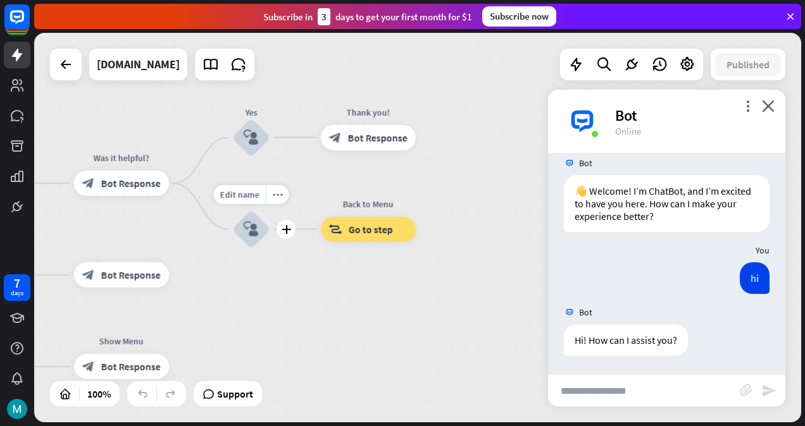
drag, startPoint x: 463, startPoint y: 215, endPoint x: 257, endPoint y: 262, distance: 210.9
click at [257, 249] on div "Edit name more_horiz plus block_user_input" at bounding box center [251, 230] width 38 height 38
click at [694, 58] on icon at bounding box center [687, 64] width 16 height 16
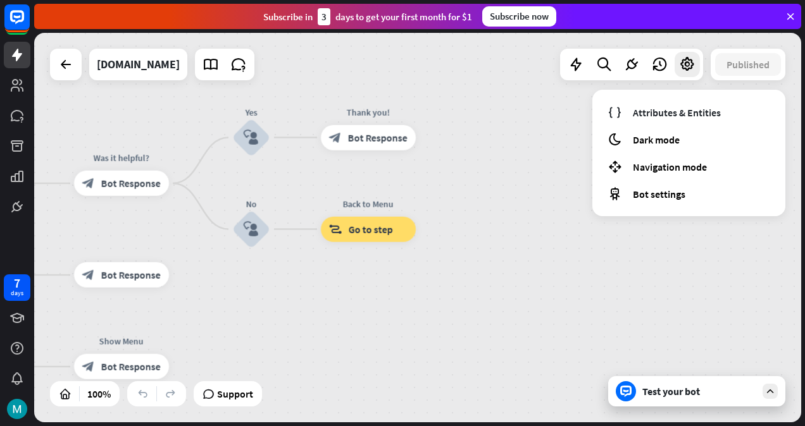
click at [180, 68] on div "[DOMAIN_NAME]" at bounding box center [138, 65] width 83 height 32
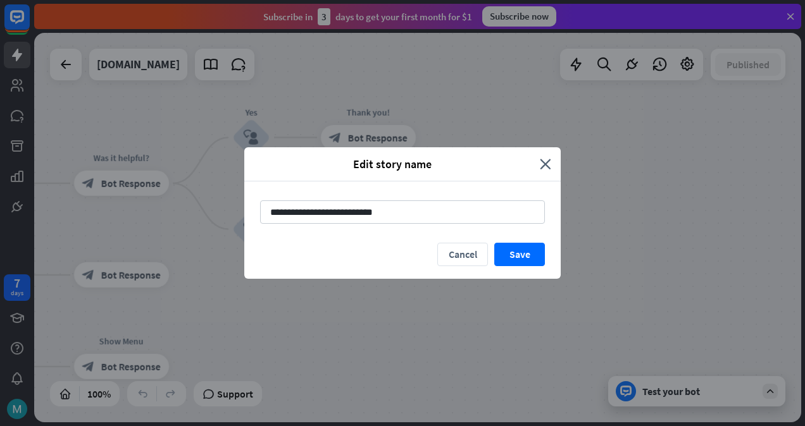
click at [524, 258] on button "Save" at bounding box center [519, 254] width 51 height 23
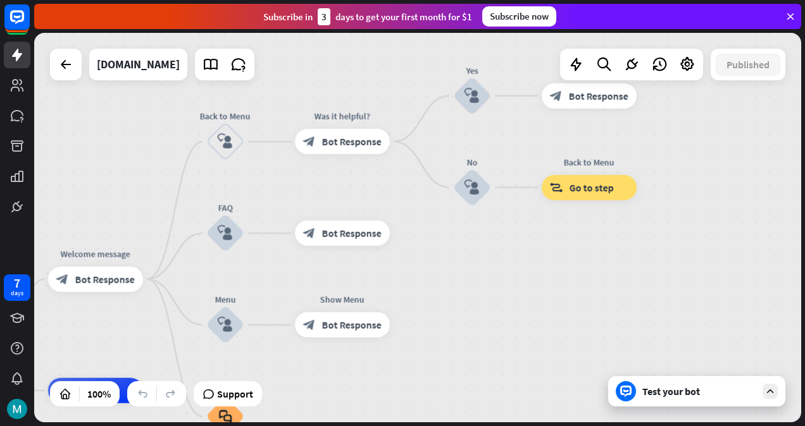
drag, startPoint x: 338, startPoint y: 283, endPoint x: 564, endPoint y: 237, distance: 231.0
click at [564, 237] on div "home_2 Start point Welcome message block_bot_response Bot Response Back to Menu…" at bounding box center [417, 228] width 767 height 390
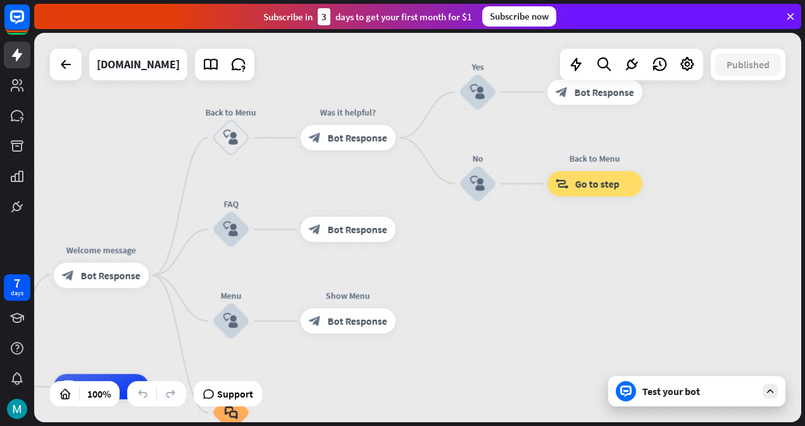
drag, startPoint x: 384, startPoint y: 283, endPoint x: 380, endPoint y: 209, distance: 74.2
drag, startPoint x: 380, startPoint y: 209, endPoint x: 462, endPoint y: 81, distance: 152.8
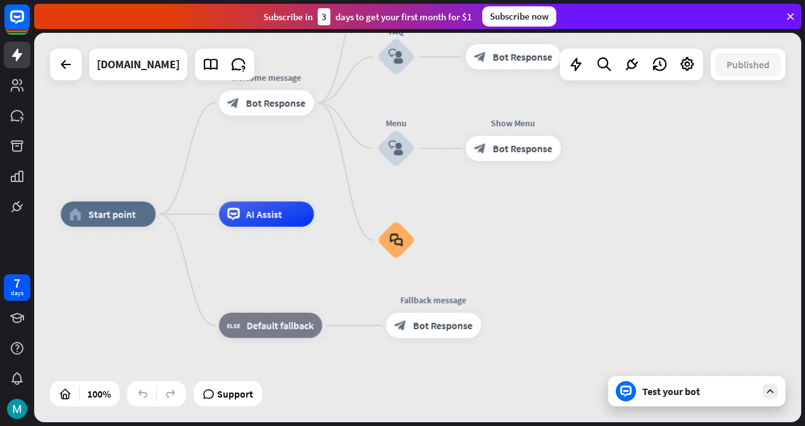
drag, startPoint x: 421, startPoint y: 361, endPoint x: 630, endPoint y: 190, distance: 269.7
click at [630, 190] on div "home_2 Start point Welcome message block_bot_response Bot Response Back to Menu…" at bounding box center [417, 228] width 767 height 390
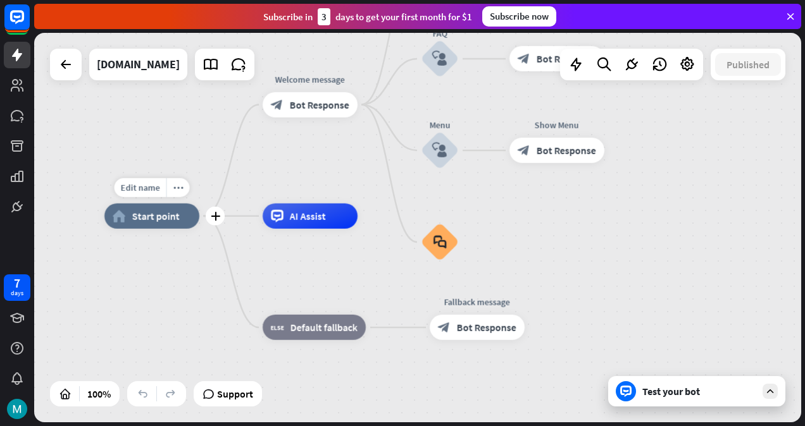
click at [182, 180] on div "more_horiz" at bounding box center [177, 187] width 23 height 19
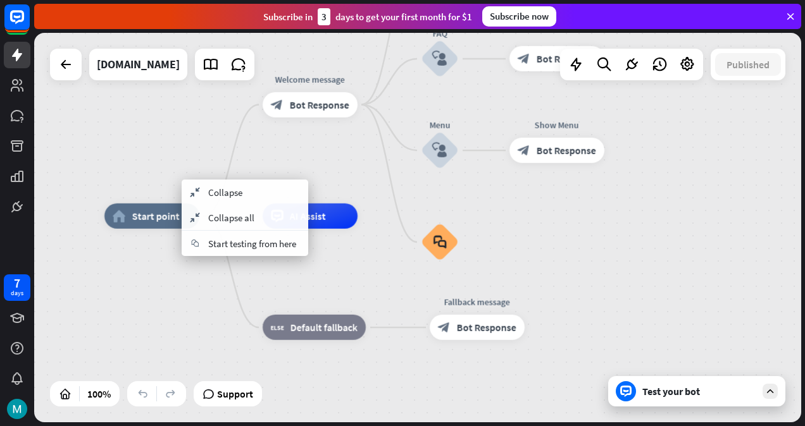
click at [244, 244] on span "Start testing from here" at bounding box center [252, 244] width 88 height 12
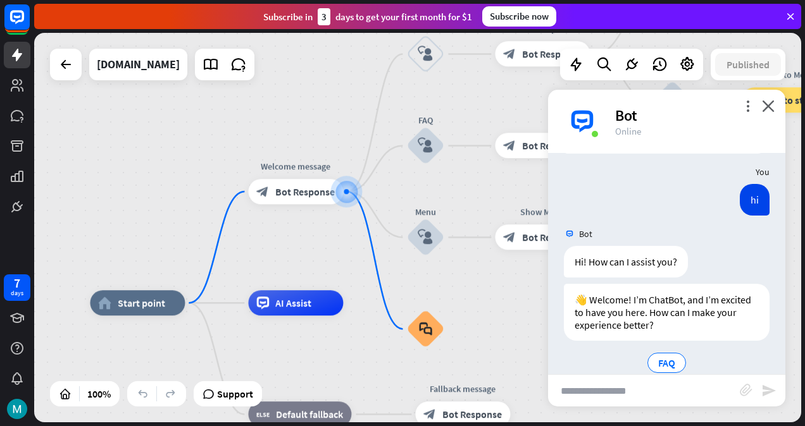
scroll to position [113, 0]
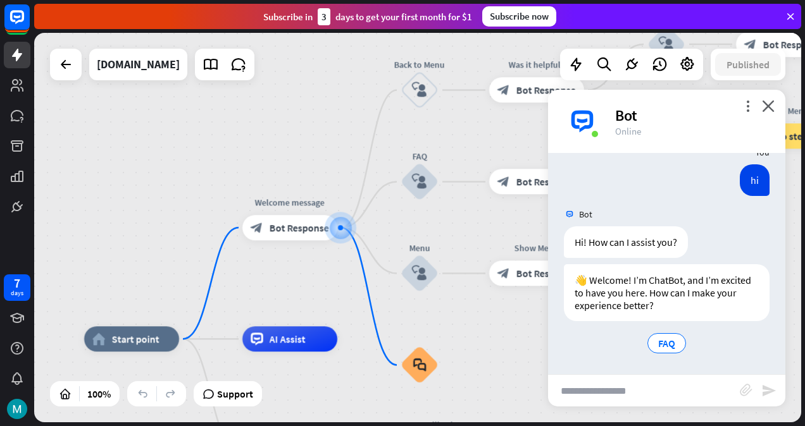
click at [667, 387] on input "text" at bounding box center [644, 391] width 192 height 32
type input "***"
type input "*"
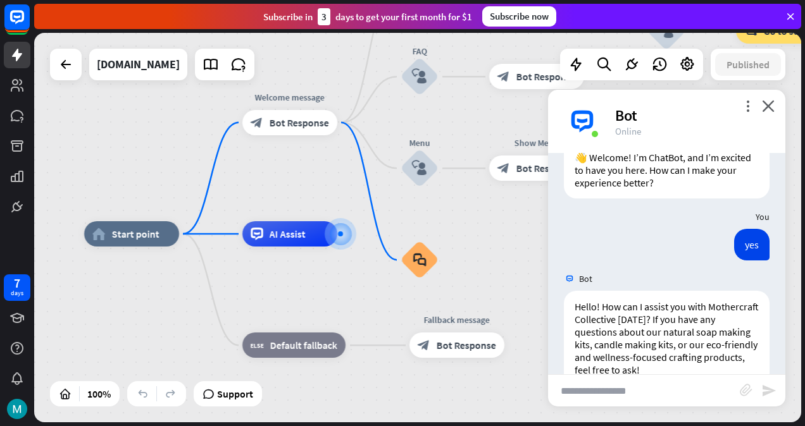
scroll to position [265, 0]
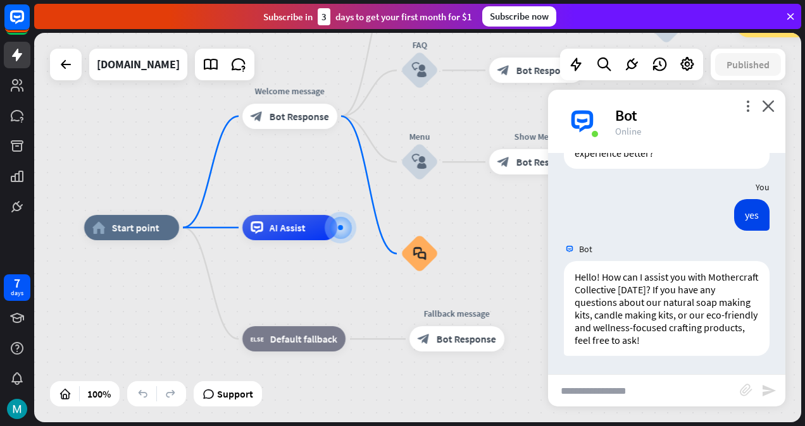
type input "*"
type input "**********"
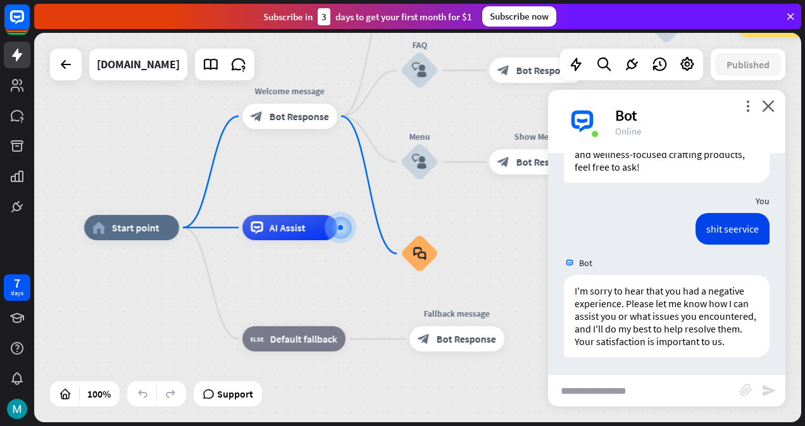
scroll to position [452, 0]
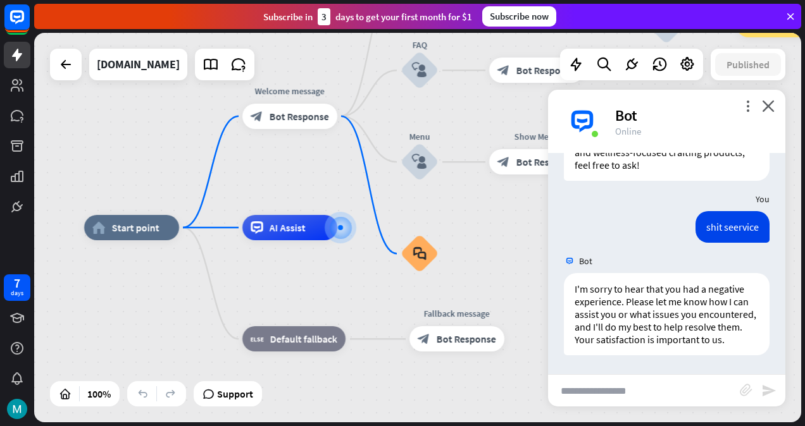
click at [750, 103] on icon "more_vert" at bounding box center [747, 106] width 12 height 12
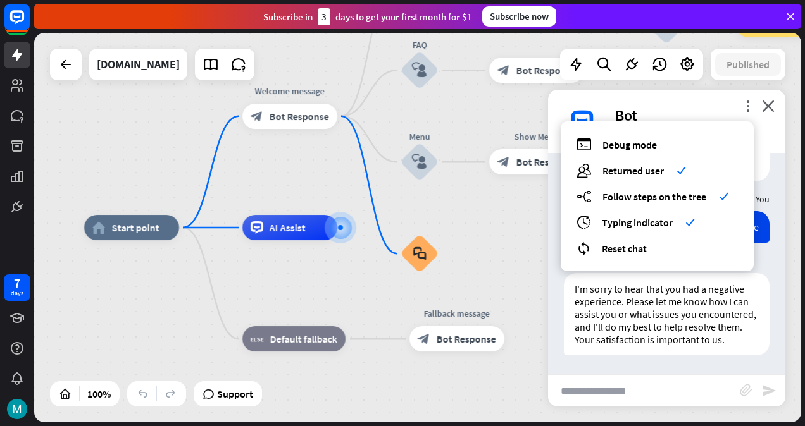
click at [724, 96] on div "more_vert debug Debug mode users Returned user check builder_tree Follow steps …" at bounding box center [666, 121] width 237 height 63
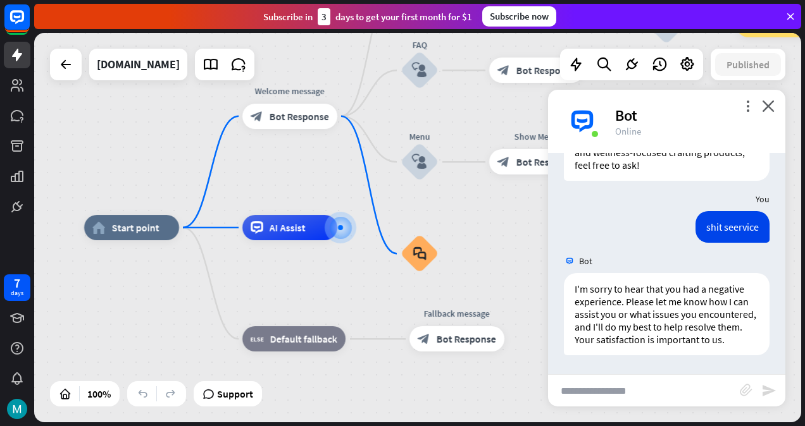
click at [680, 58] on icon at bounding box center [687, 64] width 16 height 16
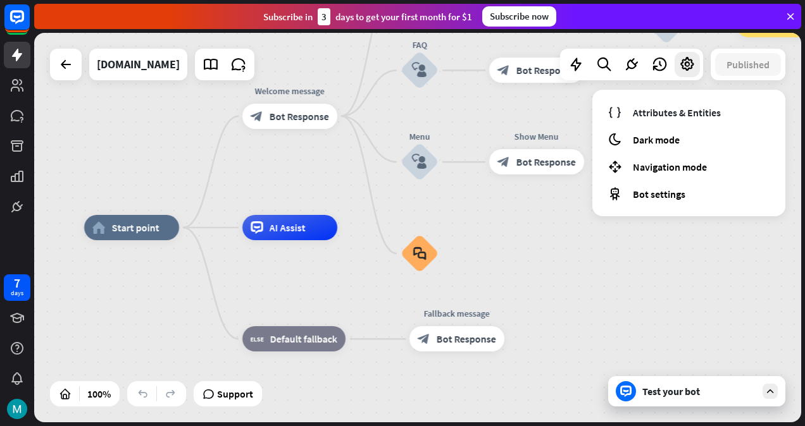
click at [678, 114] on span "Attributes & Entities" at bounding box center [677, 112] width 88 height 13
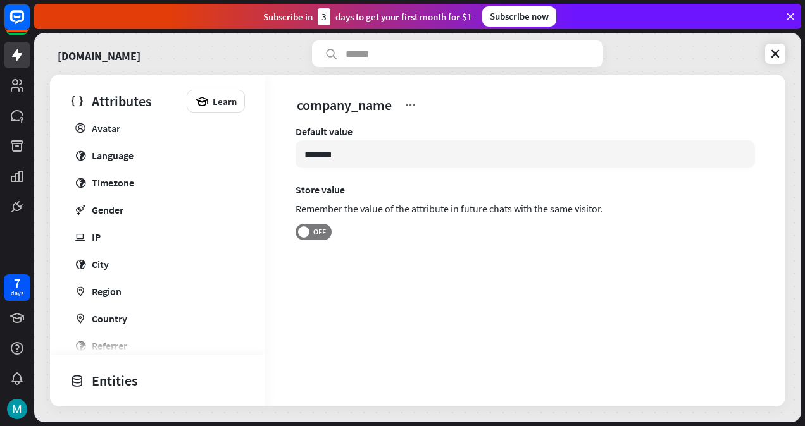
scroll to position [375, 0]
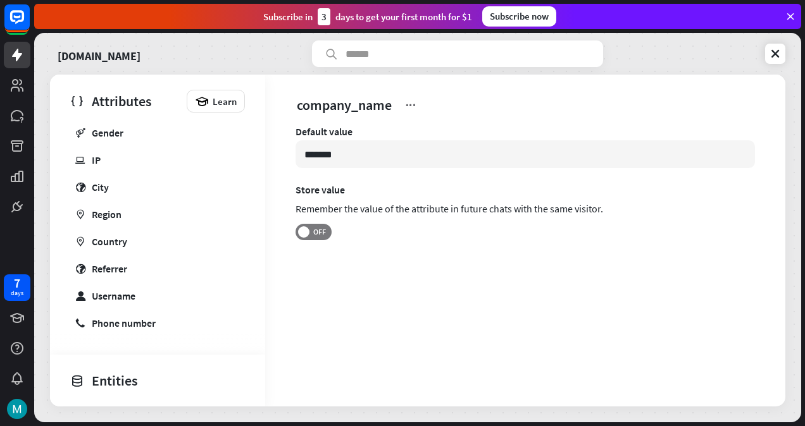
click at [184, 326] on link "phone Phone number" at bounding box center [155, 323] width 175 height 25
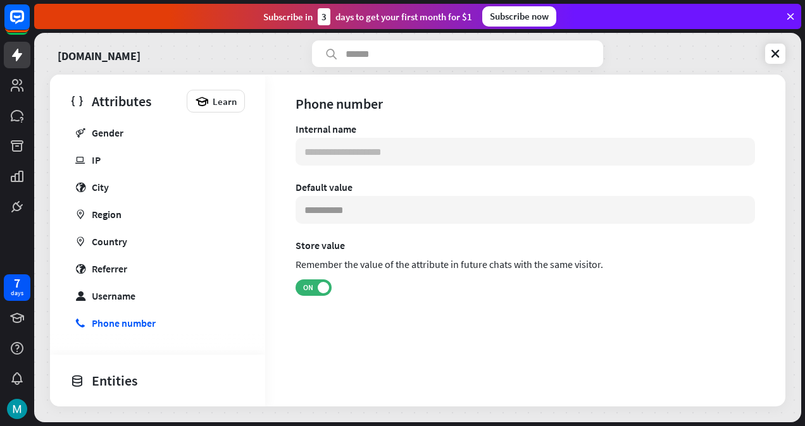
click at [101, 276] on link "globe Referrer" at bounding box center [155, 268] width 175 height 25
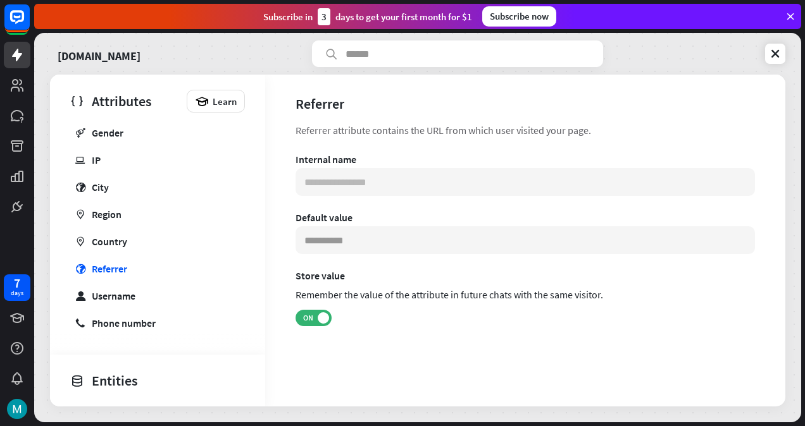
click at [108, 290] on div "Username" at bounding box center [114, 296] width 44 height 13
click at [173, 229] on link "marker Country" at bounding box center [155, 241] width 175 height 25
type input "**********"
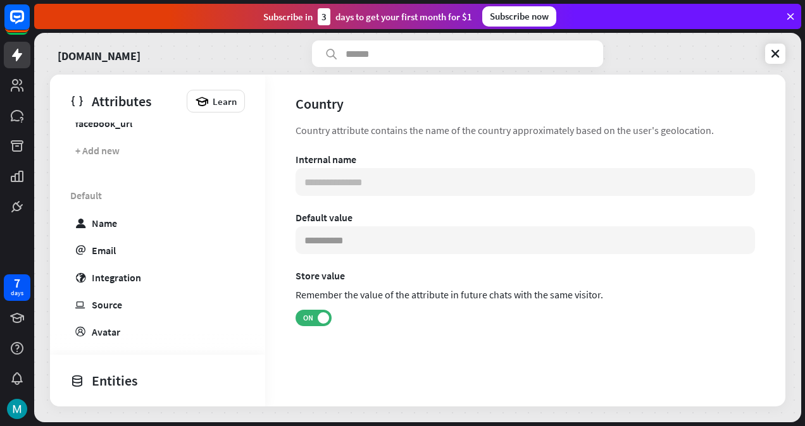
click at [219, 214] on link "user Name" at bounding box center [155, 223] width 175 height 25
type input "*******"
type input "**********"
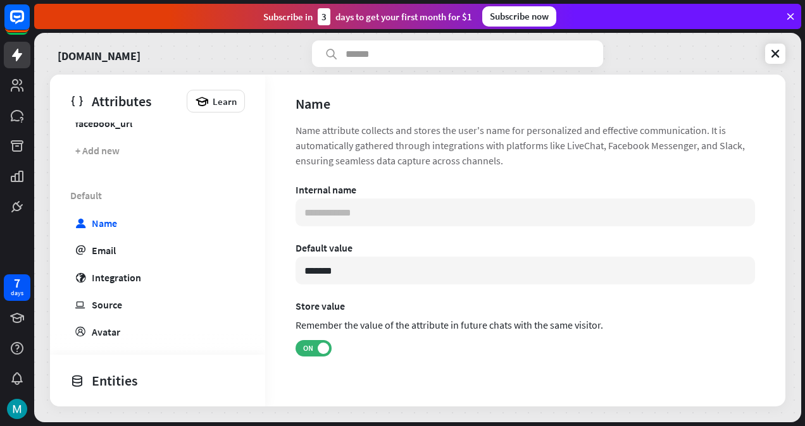
click at [196, 266] on link "globe Integration" at bounding box center [155, 277] width 175 height 25
type input "***"
type input "**********"
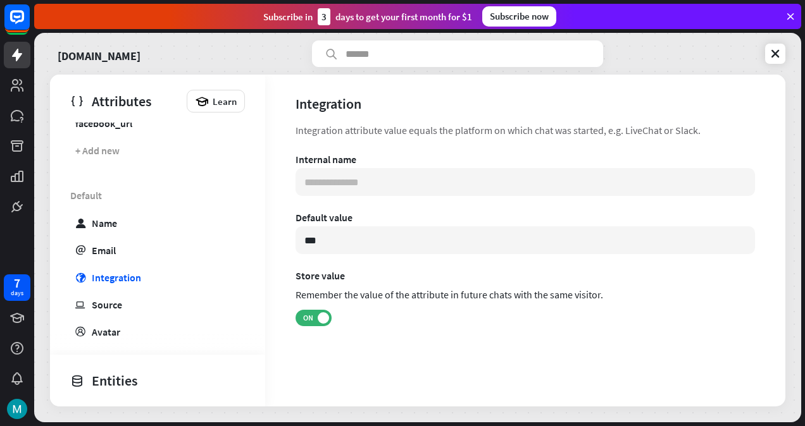
click at [771, 49] on icon at bounding box center [775, 53] width 13 height 13
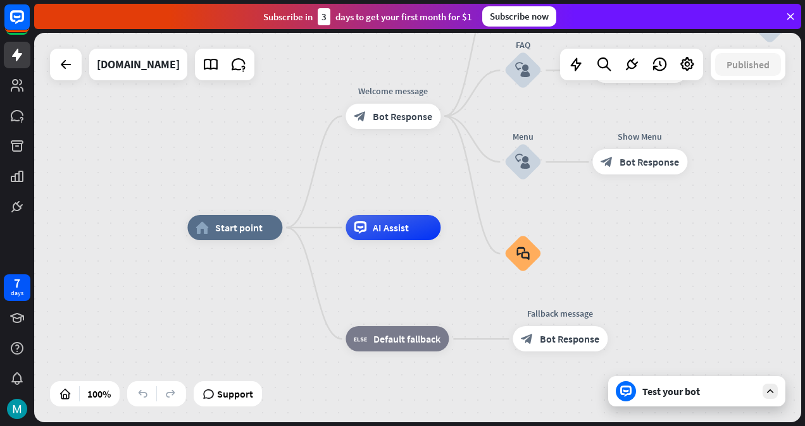
click at [680, 69] on icon at bounding box center [687, 64] width 16 height 16
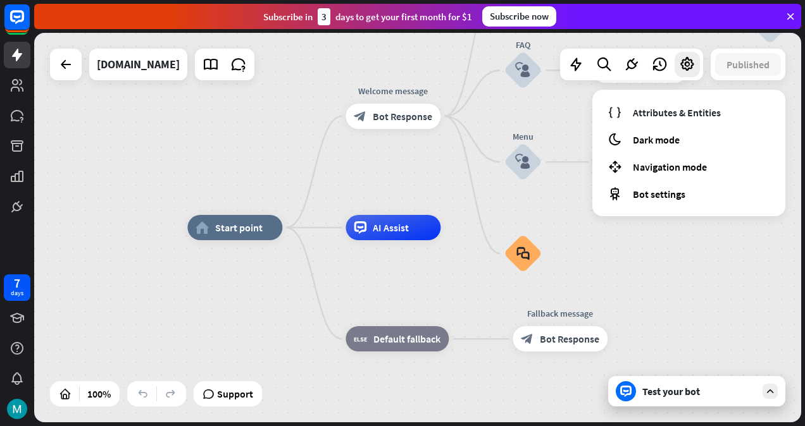
click at [673, 147] on div "moon Dark mode" at bounding box center [688, 139] width 173 height 25
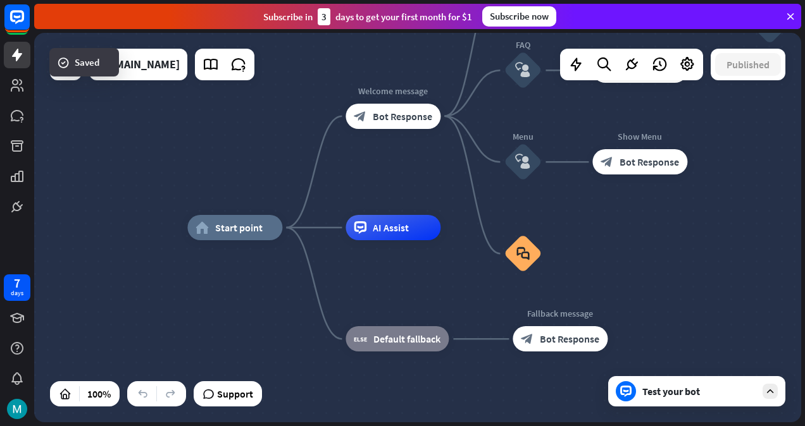
click at [683, 383] on div "Test your bot" at bounding box center [696, 391] width 177 height 30
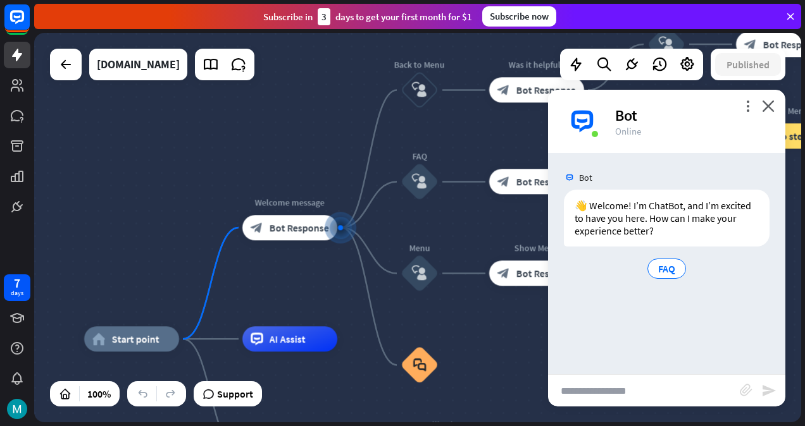
click at [769, 97] on div "more_vert close Bot Online" at bounding box center [666, 121] width 237 height 63
click at [771, 104] on icon "close" at bounding box center [768, 106] width 13 height 12
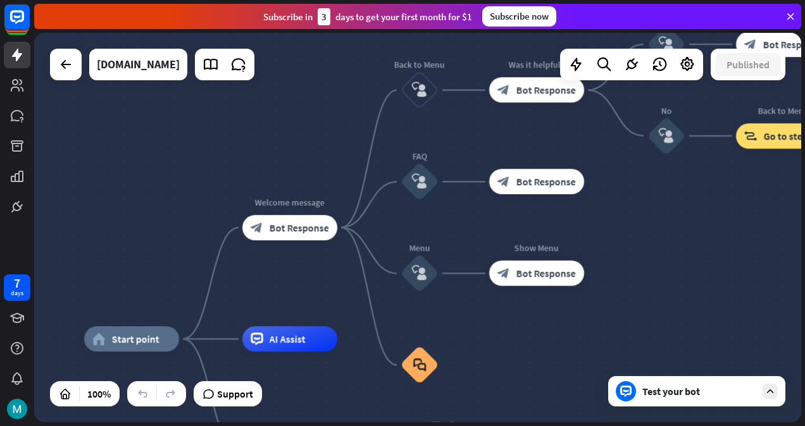
click at [795, 11] on icon at bounding box center [789, 16] width 11 height 11
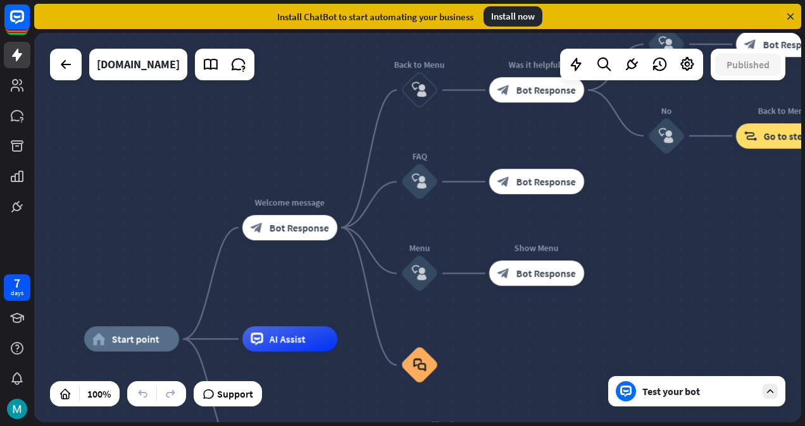
click at [512, 17] on div "Install now" at bounding box center [512, 16] width 59 height 20
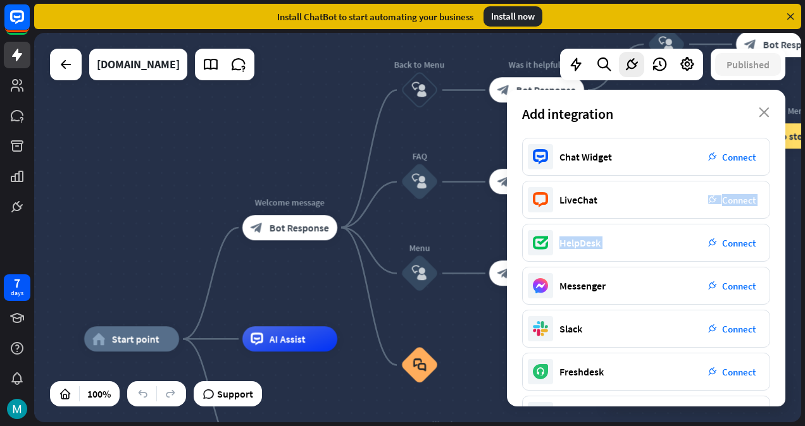
drag, startPoint x: 660, startPoint y: 232, endPoint x: 662, endPoint y: 193, distance: 39.2
click at [662, 193] on div "Chat Widget plug_integration Connect LiveChat plug_integration Connect HelpDesk…" at bounding box center [646, 272] width 278 height 269
drag, startPoint x: 662, startPoint y: 193, endPoint x: 653, endPoint y: 108, distance: 85.2
click at [653, 108] on div "Add integration close" at bounding box center [646, 114] width 278 height 48
drag, startPoint x: 643, startPoint y: 199, endPoint x: 654, endPoint y: 109, distance: 90.6
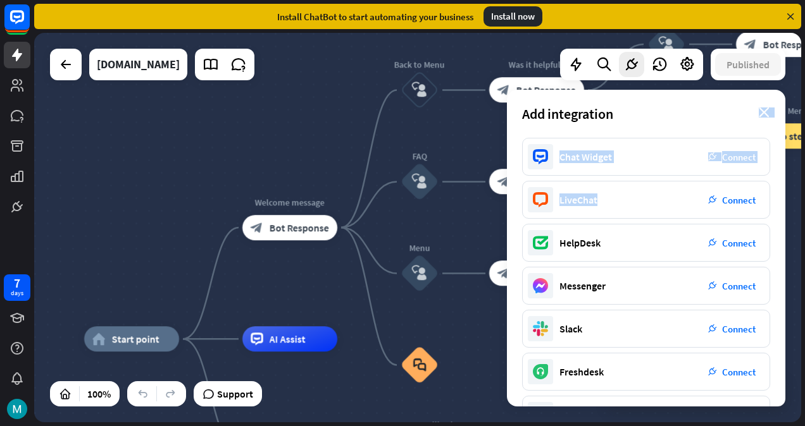
click at [654, 109] on div "Add integration close Chat Widget plug_integration Connect LiveChat plug_integr…" at bounding box center [646, 248] width 278 height 317
click at [654, 109] on div "Add integration close" at bounding box center [646, 114] width 278 height 48
click at [724, 163] on div "plug_integration Connect" at bounding box center [731, 157] width 63 height 23
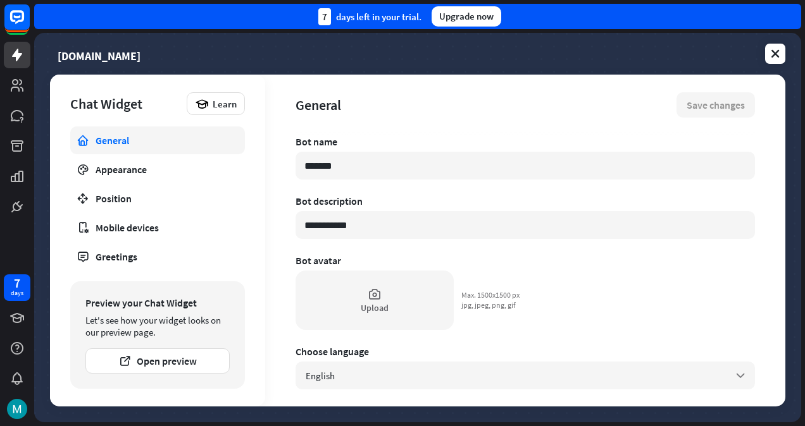
click at [571, 171] on input "*******" at bounding box center [524, 166] width 459 height 28
click at [536, 213] on input "**********" at bounding box center [524, 225] width 459 height 28
click at [577, 251] on div "**********" at bounding box center [524, 270] width 459 height 271
click at [201, 167] on div "Appearance" at bounding box center [158, 169] width 124 height 13
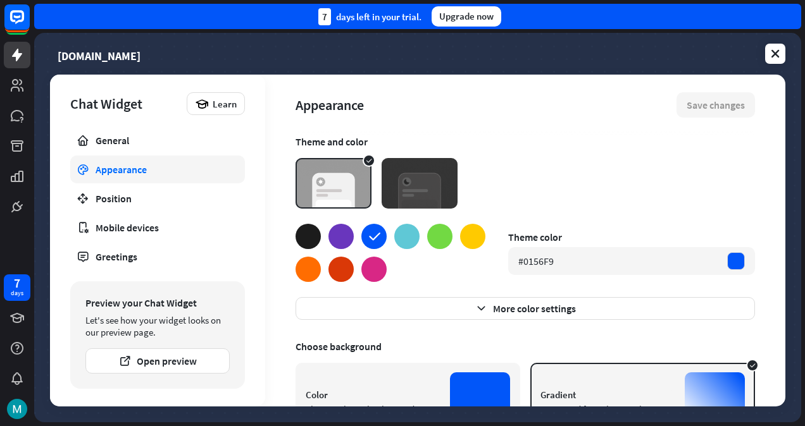
click at [385, 183] on img at bounding box center [419, 183] width 76 height 51
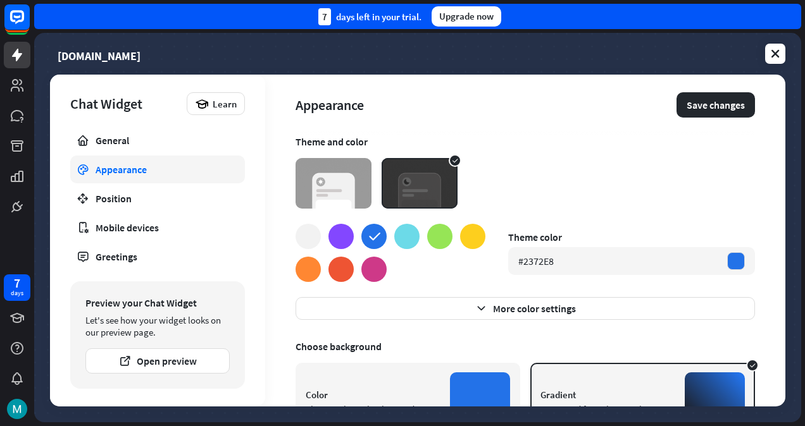
click at [348, 178] on img at bounding box center [333, 183] width 76 height 51
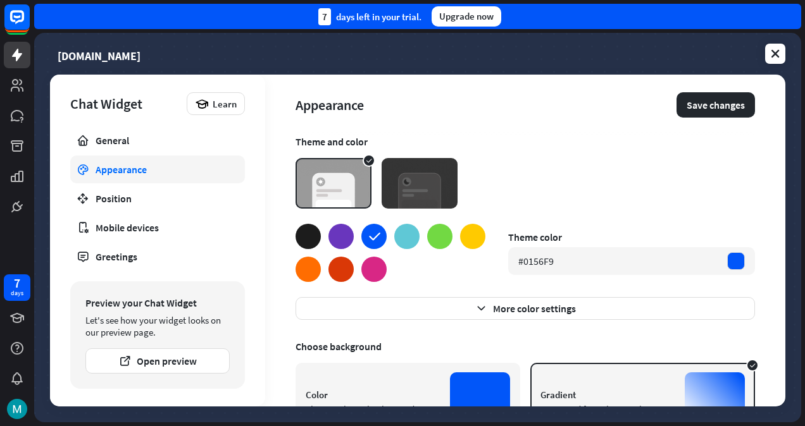
click at [407, 242] on div at bounding box center [406, 236] width 25 height 25
type textarea "*"
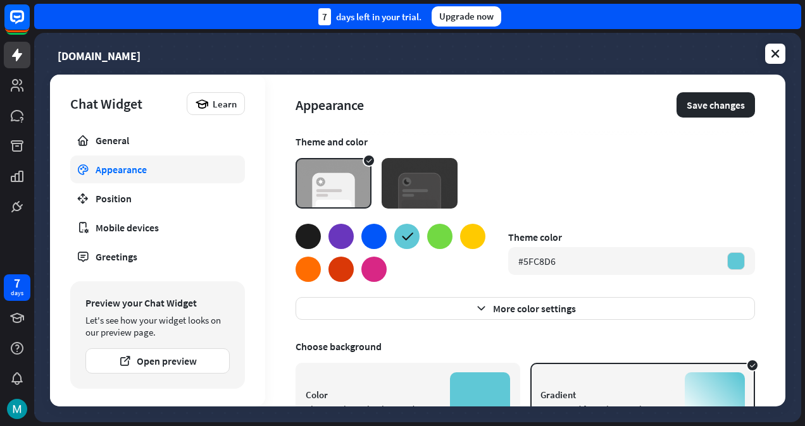
click at [213, 191] on link "Position" at bounding box center [157, 199] width 175 height 28
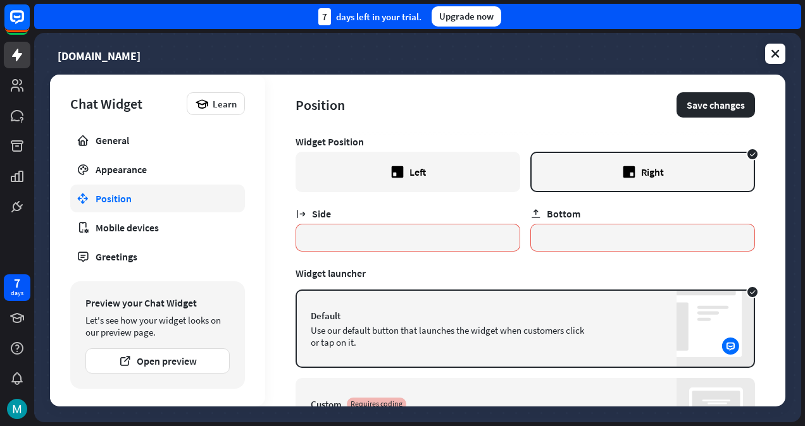
click at [213, 226] on div "Mobile devices" at bounding box center [158, 227] width 124 height 13
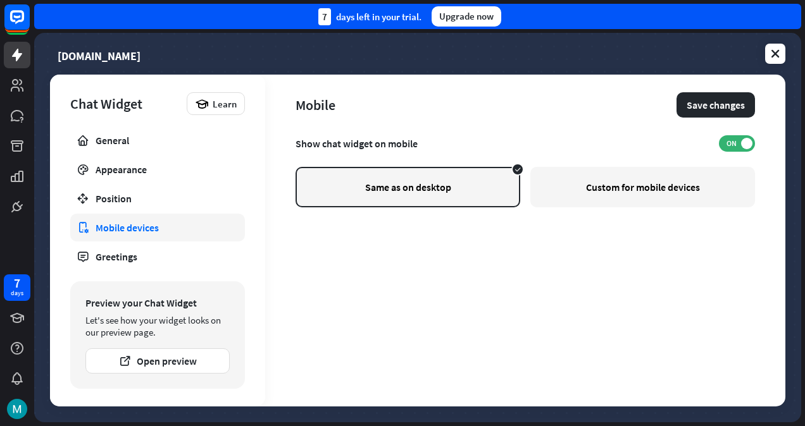
click at [202, 259] on div "Greetings" at bounding box center [158, 257] width 124 height 13
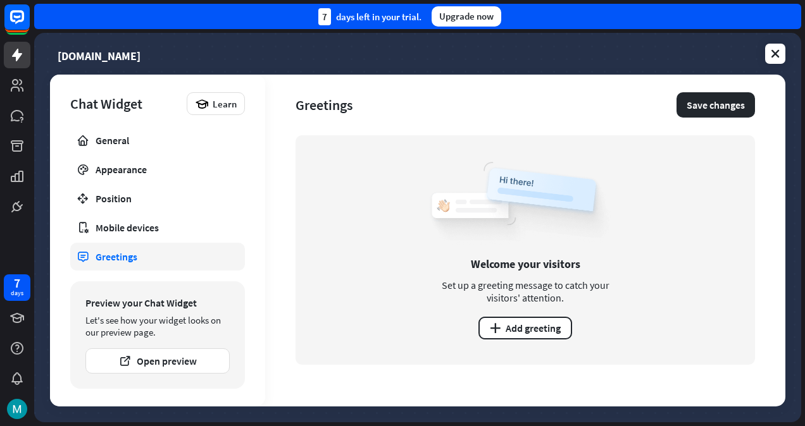
click at [516, 335] on button "plus Add greeting" at bounding box center [525, 328] width 94 height 23
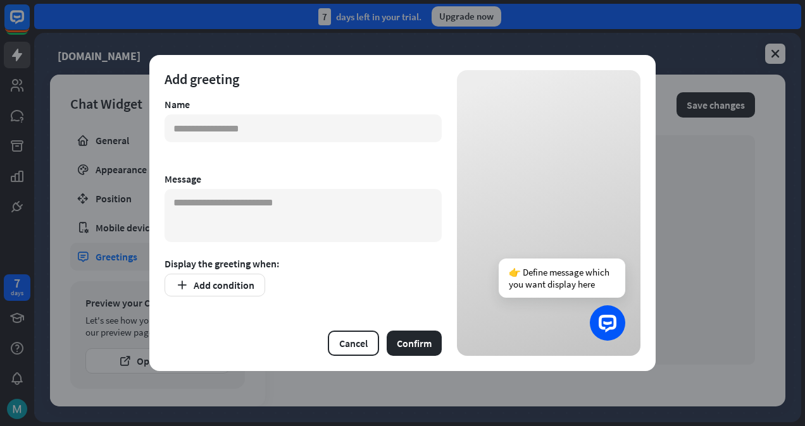
click at [280, 133] on input "text" at bounding box center [302, 129] width 277 height 28
type input "**********"
click at [281, 200] on textarea at bounding box center [302, 215] width 277 height 53
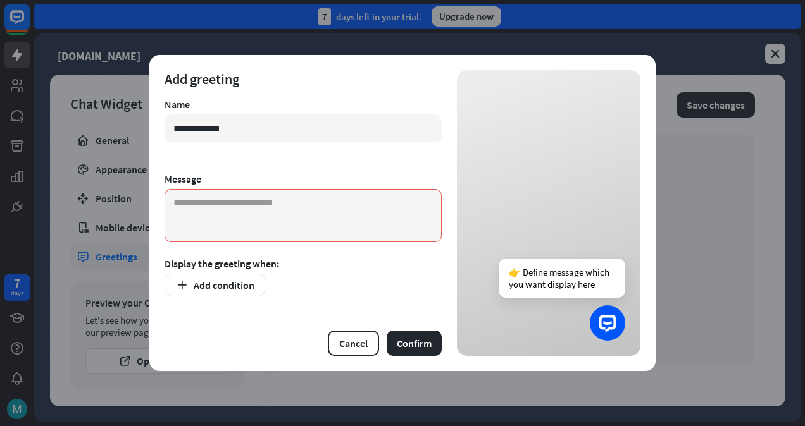
click at [356, 347] on button "Cancel" at bounding box center [353, 343] width 51 height 25
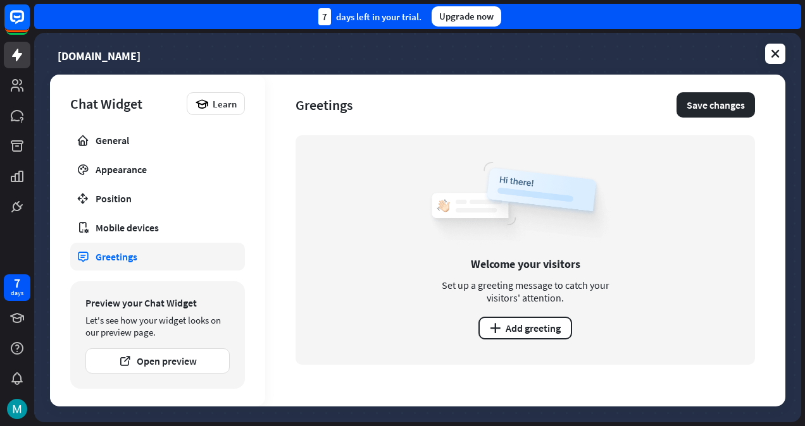
click at [704, 116] on button "Save changes" at bounding box center [715, 104] width 78 height 25
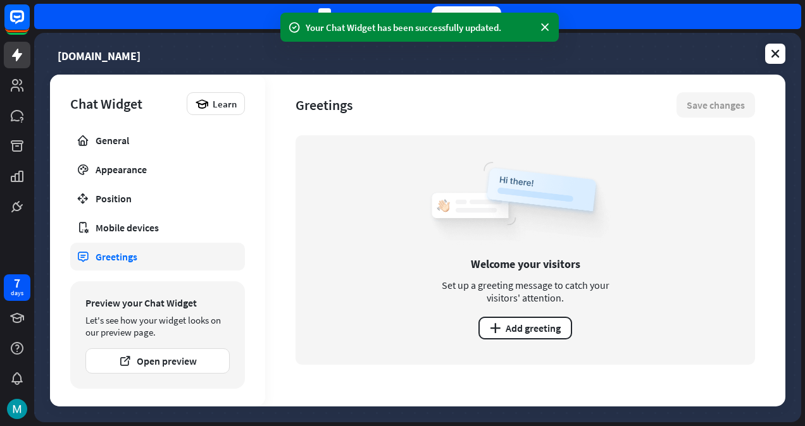
click at [776, 54] on icon at bounding box center [775, 53] width 13 height 13
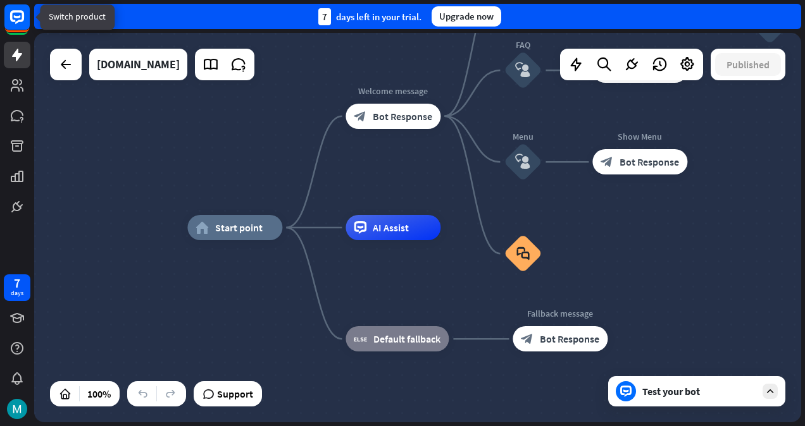
click at [12, 15] on rect at bounding box center [16, 16] width 25 height 25
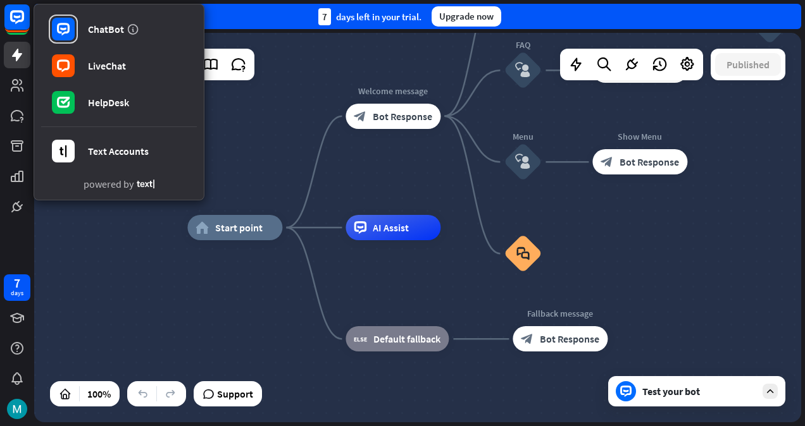
click at [13, 38] on div "ChatBot LiveChat HelpDesk Text Accounts powered by" at bounding box center [17, 110] width 34 height 220
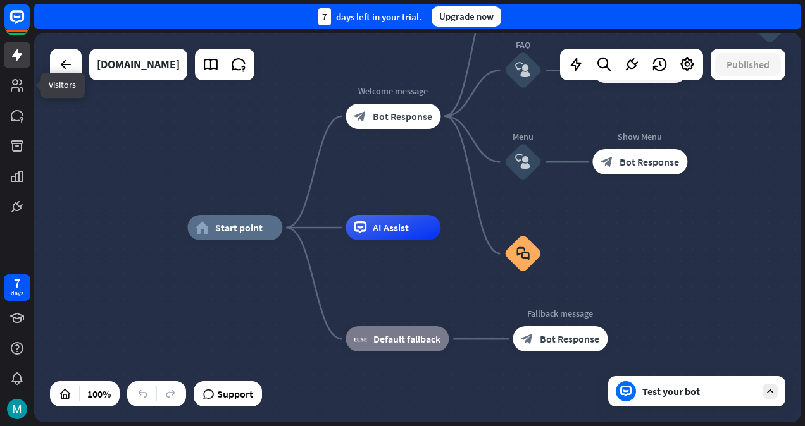
click at [0, 0] on icon at bounding box center [0, 0] width 0 height 0
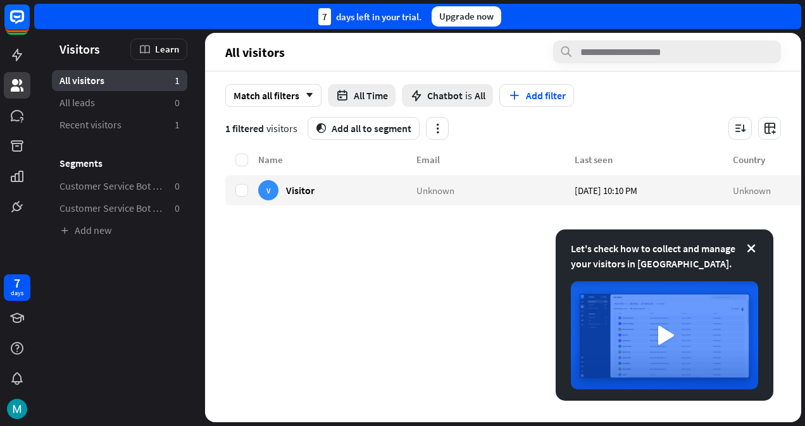
click at [631, 194] on span "[DATE] 10:10 PM" at bounding box center [605, 190] width 63 height 12
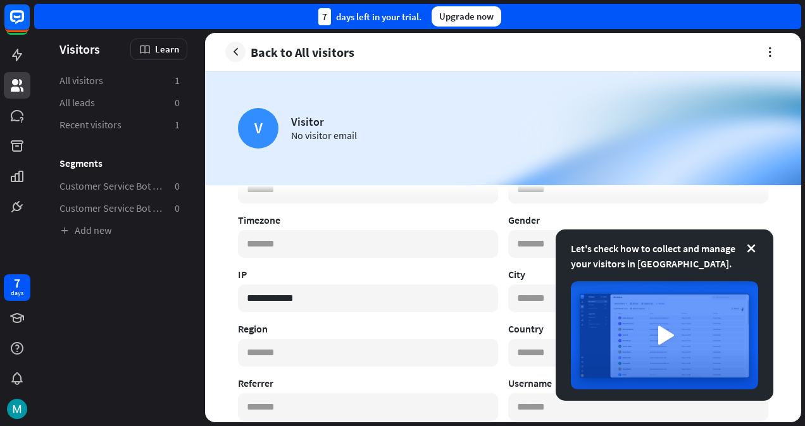
scroll to position [224, 0]
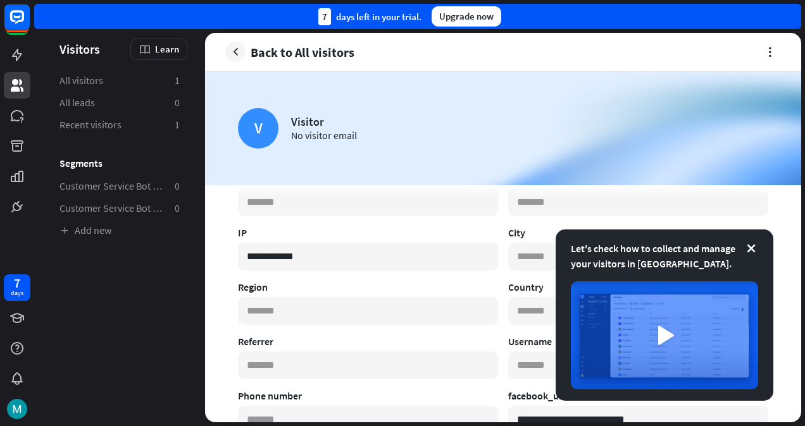
click at [752, 247] on icon at bounding box center [751, 248] width 13 height 13
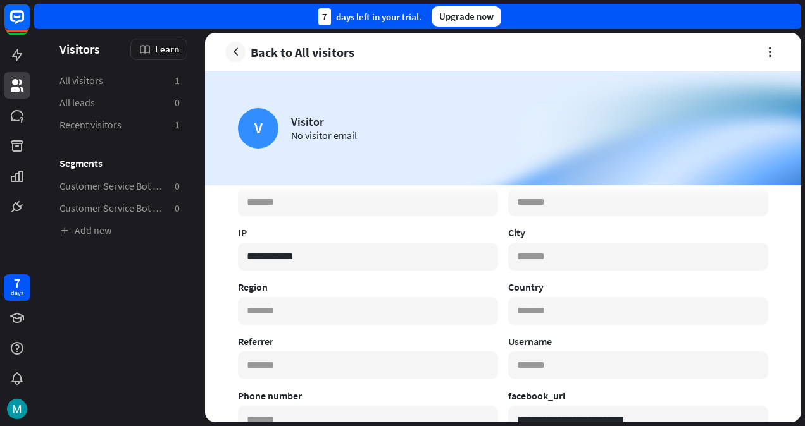
click at [247, 53] on link "Back to All visitors" at bounding box center [289, 52] width 129 height 20
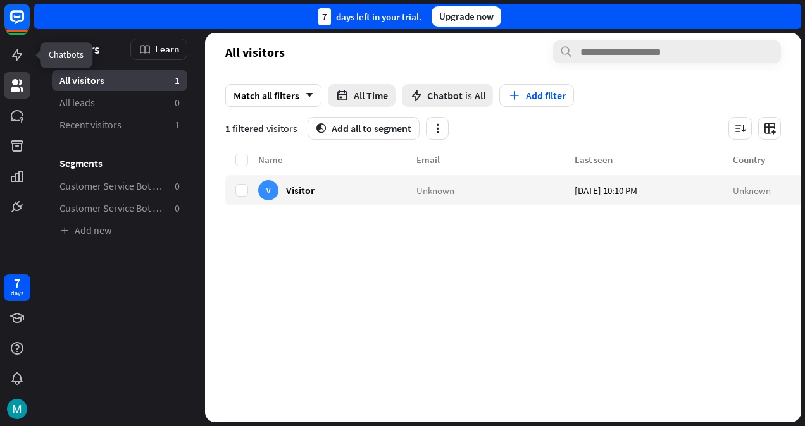
click at [19, 63] on link at bounding box center [17, 55] width 27 height 27
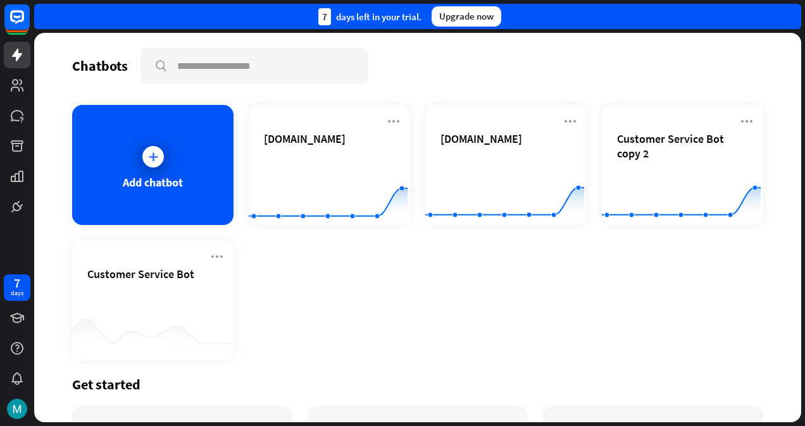
click at [175, 146] on div "Add chatbot" at bounding box center [152, 165] width 161 height 120
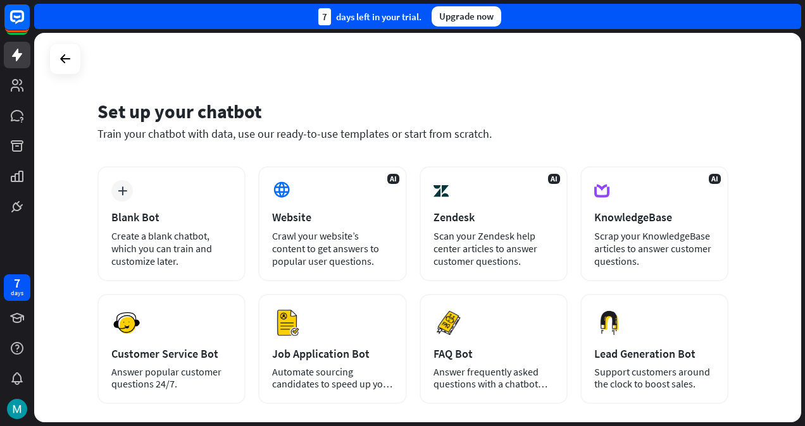
click at [70, 52] on icon at bounding box center [65, 58] width 15 height 15
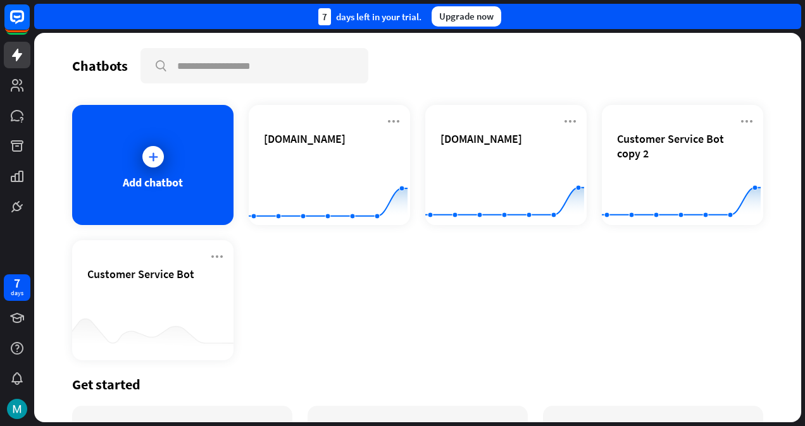
click at [391, 120] on icon at bounding box center [393, 121] width 15 height 15
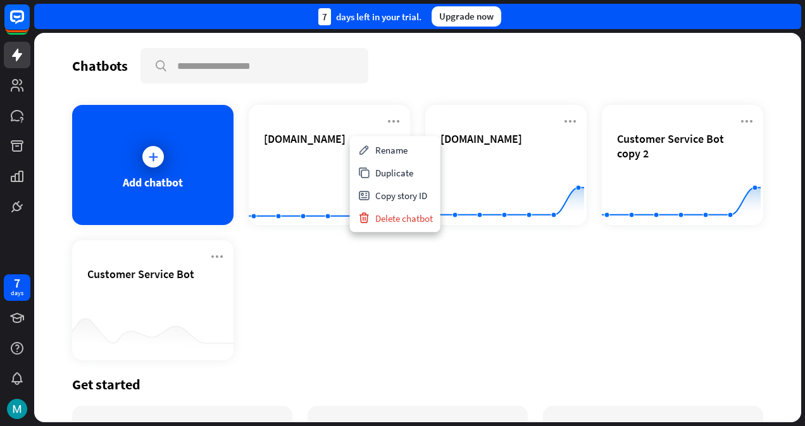
click at [574, 117] on div "[DOMAIN_NAME] Created with Highcharts 10.1.0 0 1 2" at bounding box center [505, 165] width 161 height 120
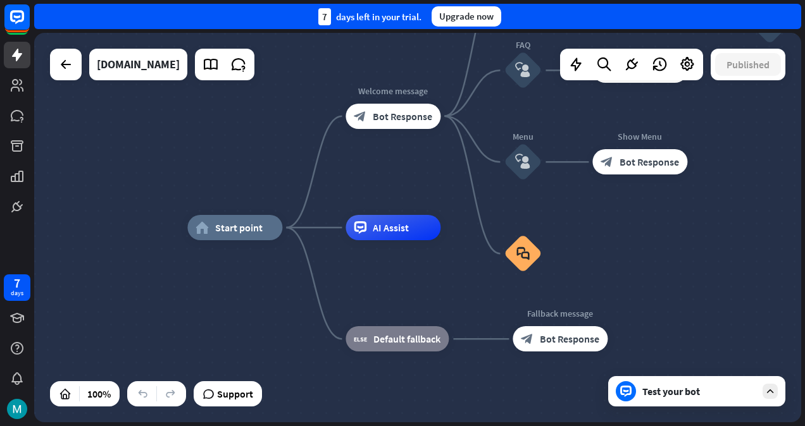
click at [68, 61] on icon at bounding box center [65, 64] width 15 height 15
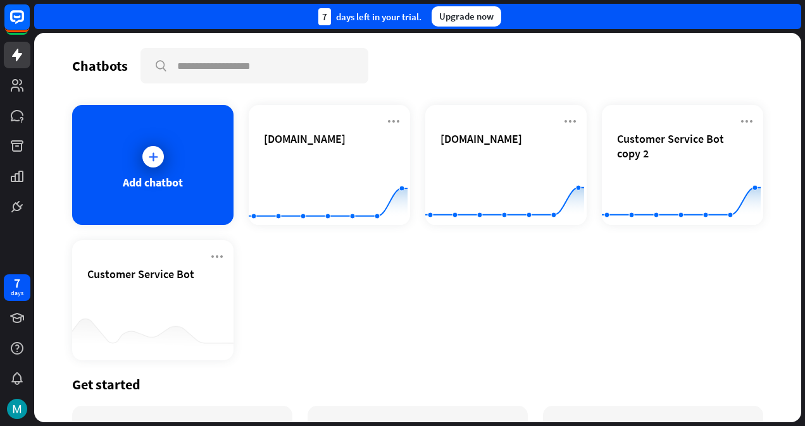
click at [569, 124] on icon at bounding box center [569, 121] width 15 height 15
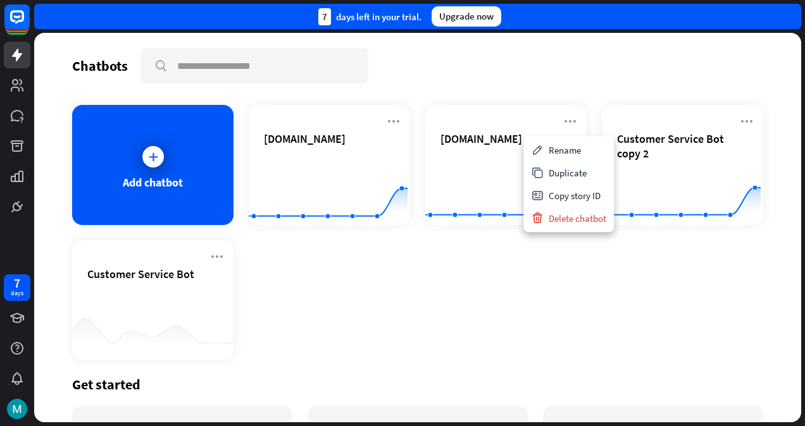
click at [569, 192] on div "Copy story ID" at bounding box center [568, 195] width 85 height 23
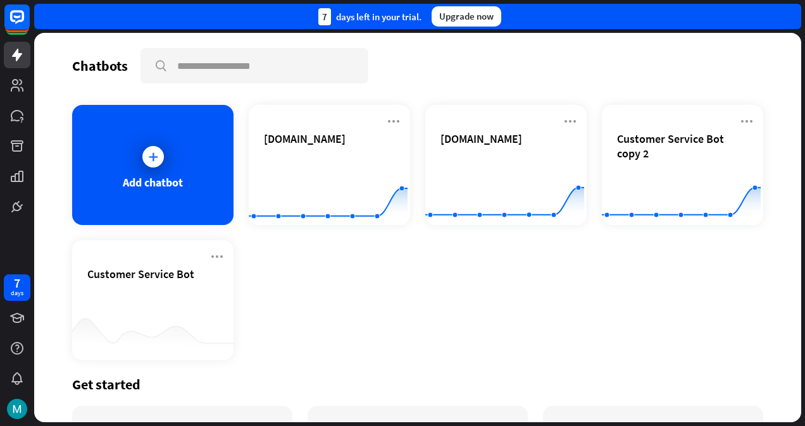
click at [390, 113] on div "[DOMAIN_NAME] Created with Highcharts 10.1.0 0 2 4" at bounding box center [329, 165] width 161 height 120
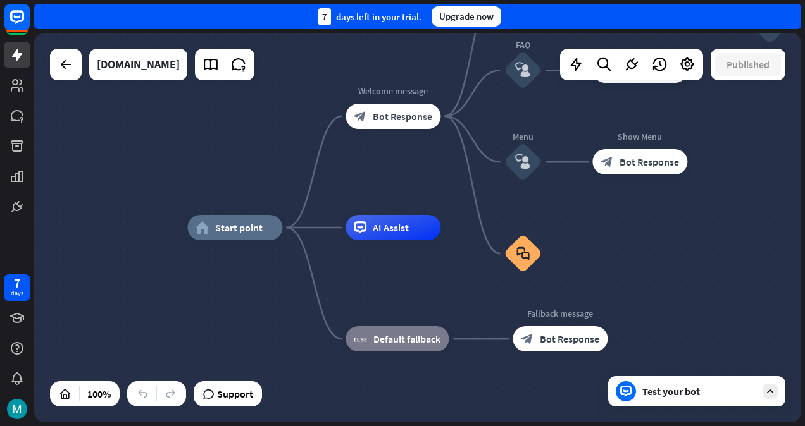
click at [180, 56] on div "[DOMAIN_NAME]" at bounding box center [138, 65] width 83 height 32
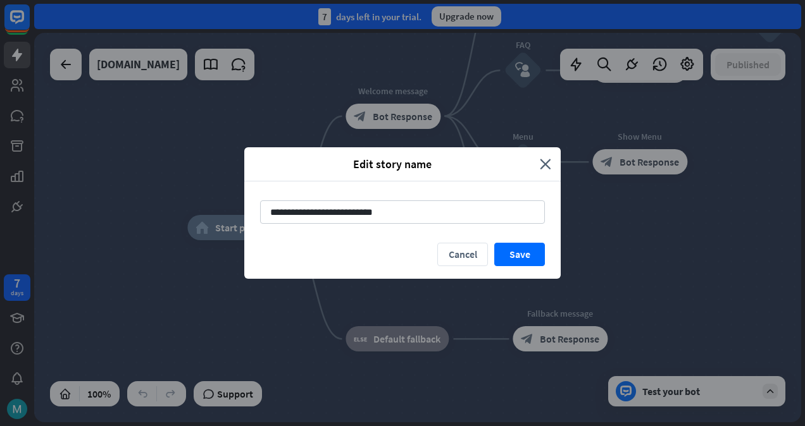
click at [539, 162] on div "Edit story name" at bounding box center [397, 164] width 286 height 15
click at [549, 170] on icon "close" at bounding box center [545, 164] width 11 height 15
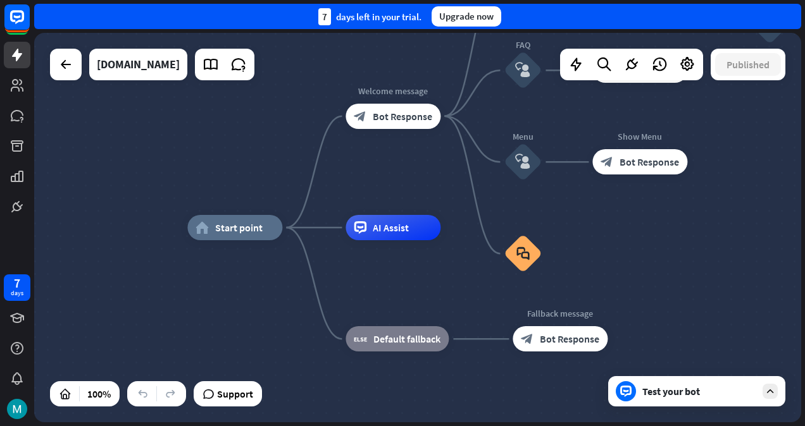
click at [73, 70] on icon at bounding box center [65, 64] width 15 height 15
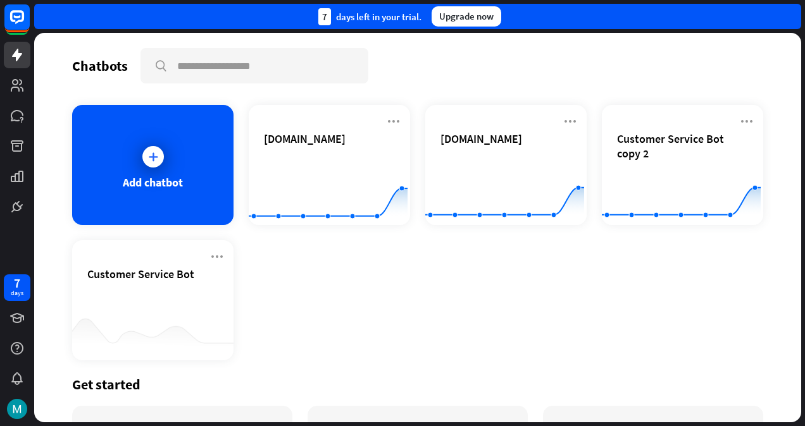
click at [394, 119] on icon at bounding box center [393, 121] width 15 height 15
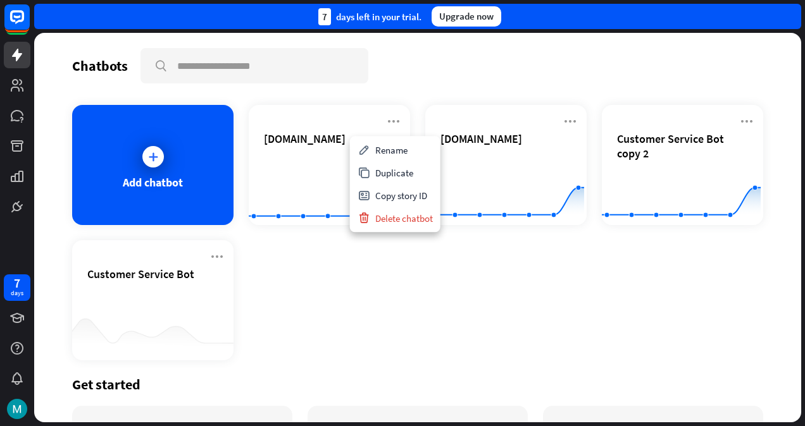
click at [562, 127] on icon at bounding box center [569, 121] width 15 height 15
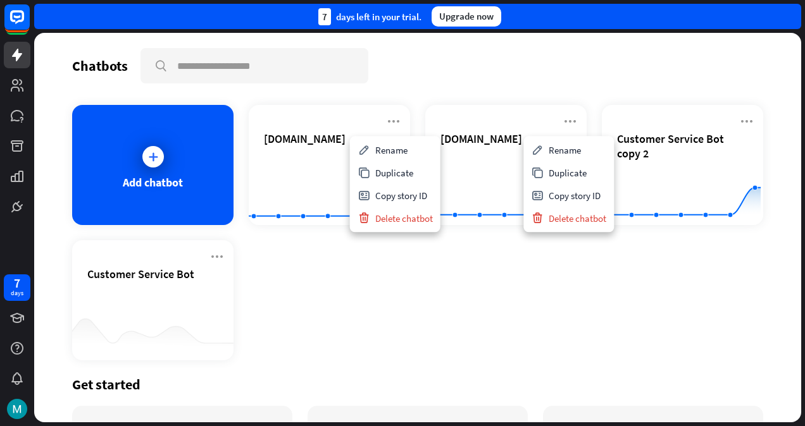
click at [313, 146] on span "[DOMAIN_NAME]" at bounding box center [305, 139] width 82 height 15
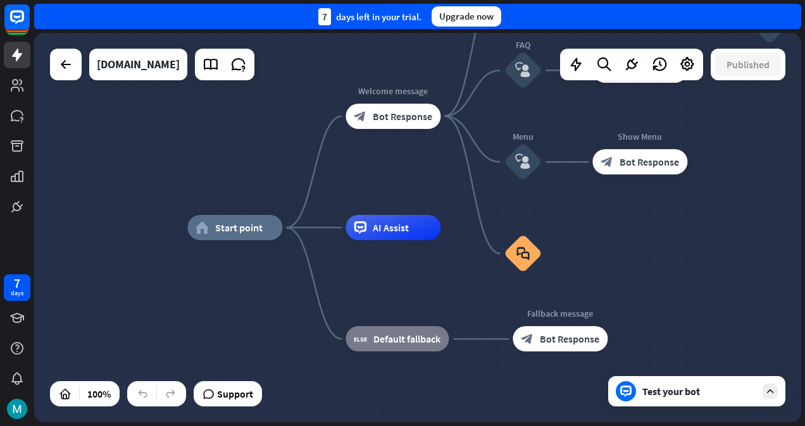
click at [70, 63] on icon at bounding box center [65, 64] width 15 height 15
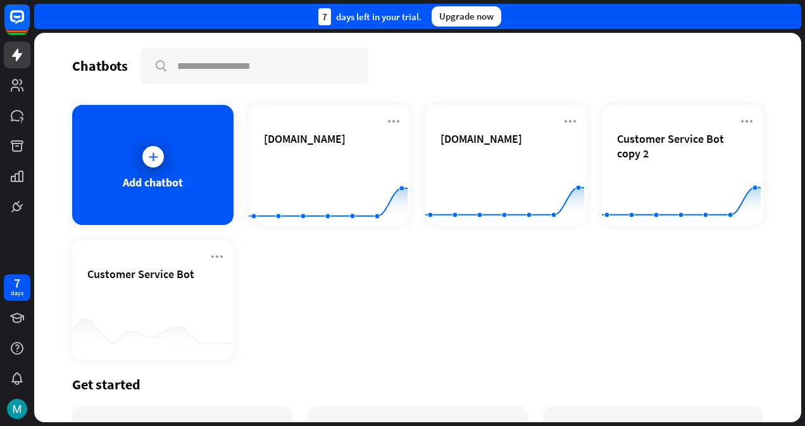
drag, startPoint x: 788, startPoint y: 122, endPoint x: 802, endPoint y: 121, distance: 13.3
click at [802, 121] on div "Chatbots search Add chatbot [DOMAIN_NAME] Created with Highcharts 10.1.0 0 2 4 …" at bounding box center [419, 230] width 771 height 394
drag, startPoint x: 802, startPoint y: 121, endPoint x: 797, endPoint y: 207, distance: 85.5
click at [797, 207] on div "Chatbots search Add chatbot [DOMAIN_NAME] Created with Highcharts 10.1.0 0 2 4 …" at bounding box center [419, 230] width 771 height 394
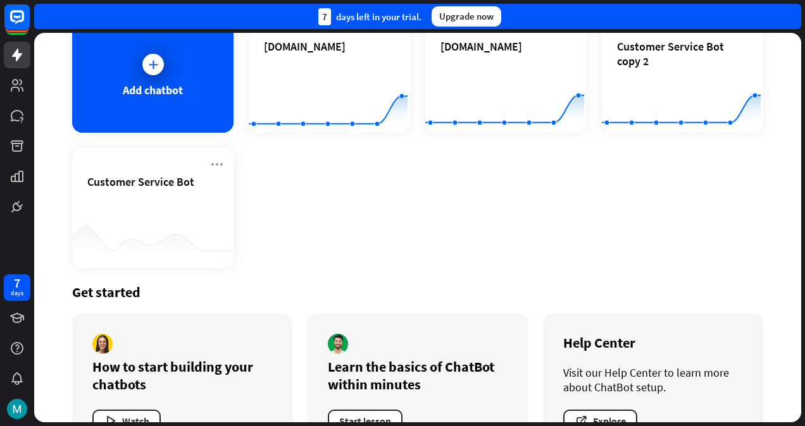
scroll to position [138, 0]
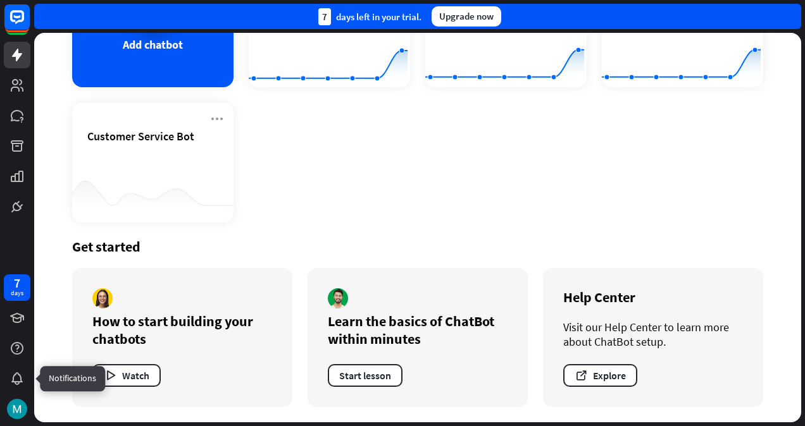
click at [0, 0] on icon at bounding box center [0, 0] width 0 height 0
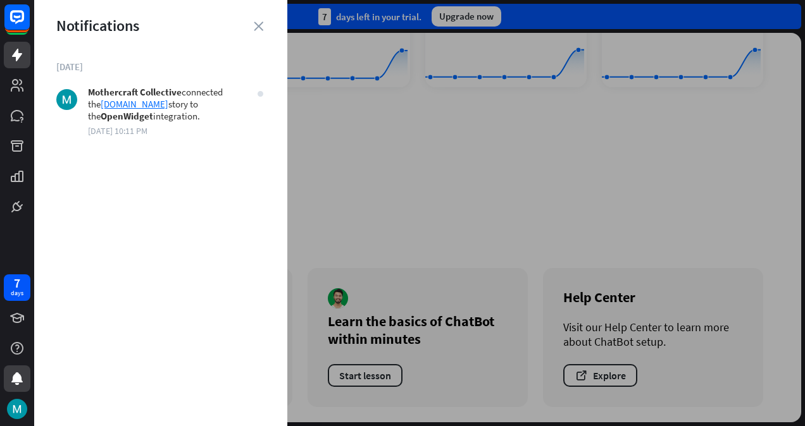
click at [167, 106] on link "[DOMAIN_NAME]" at bounding box center [135, 104] width 68 height 12
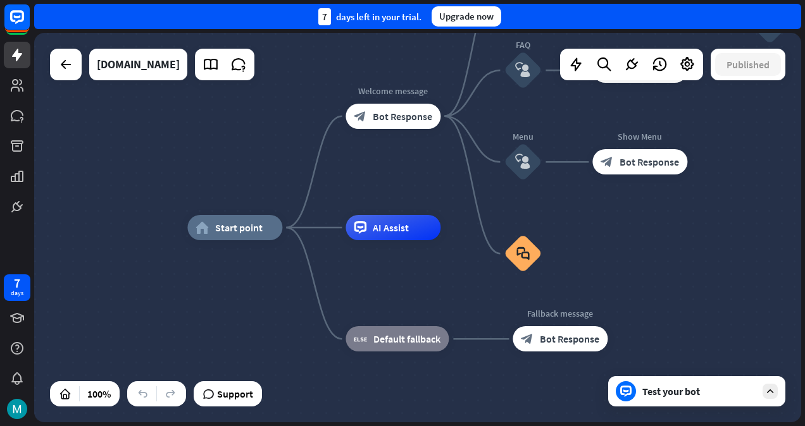
click at [57, 65] on div at bounding box center [65, 64] width 25 height 25
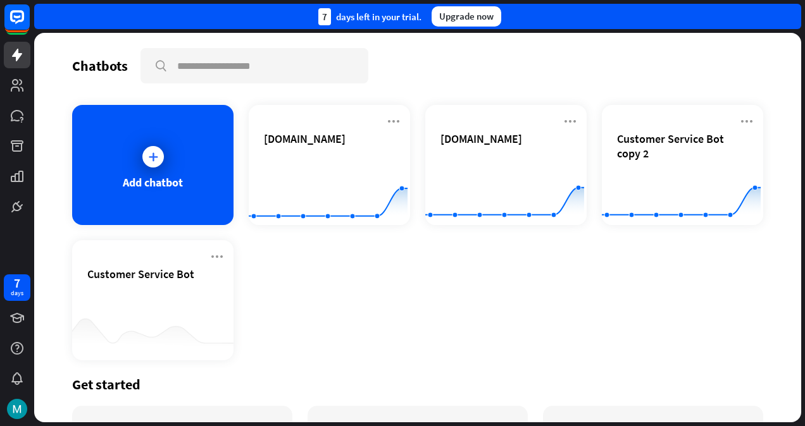
click at [388, 124] on icon at bounding box center [393, 121] width 15 height 15
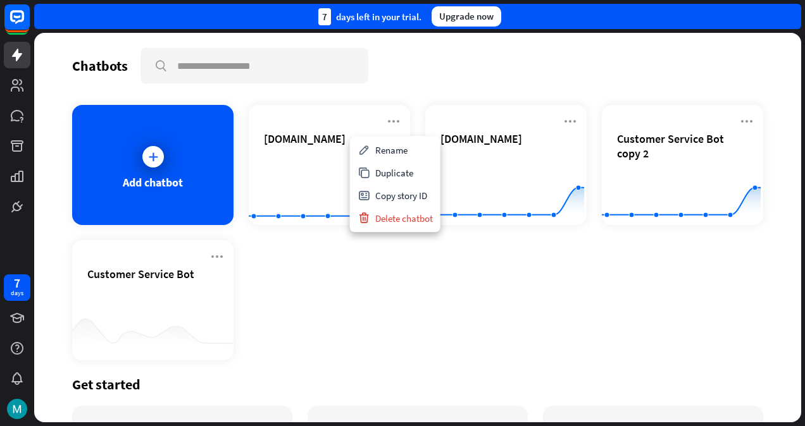
click at [478, 290] on div "Add chatbot [DOMAIN_NAME] Created with Highcharts 10.1.0 0 2 4 [DOMAIN_NAME] Cr…" at bounding box center [417, 233] width 691 height 256
